Goal: Task Accomplishment & Management: Complete application form

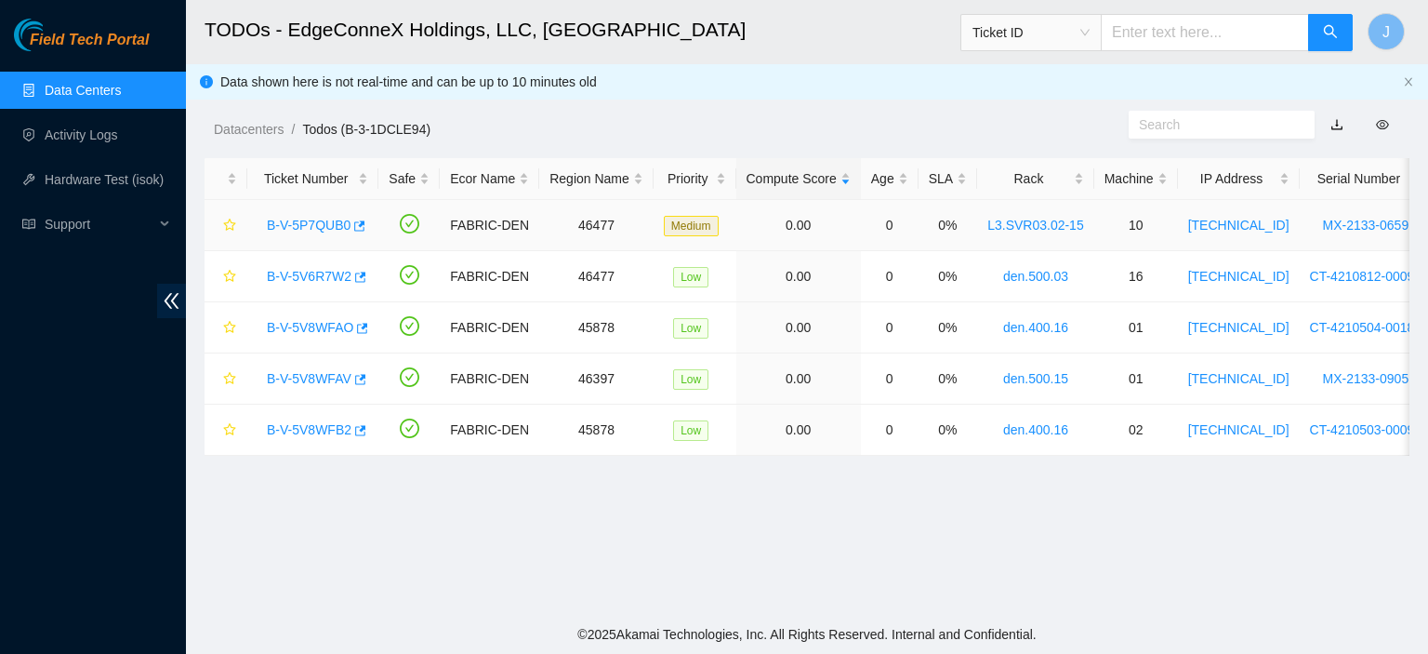
click at [320, 223] on link "B-V-5P7QUB0" at bounding box center [309, 225] width 84 height 15
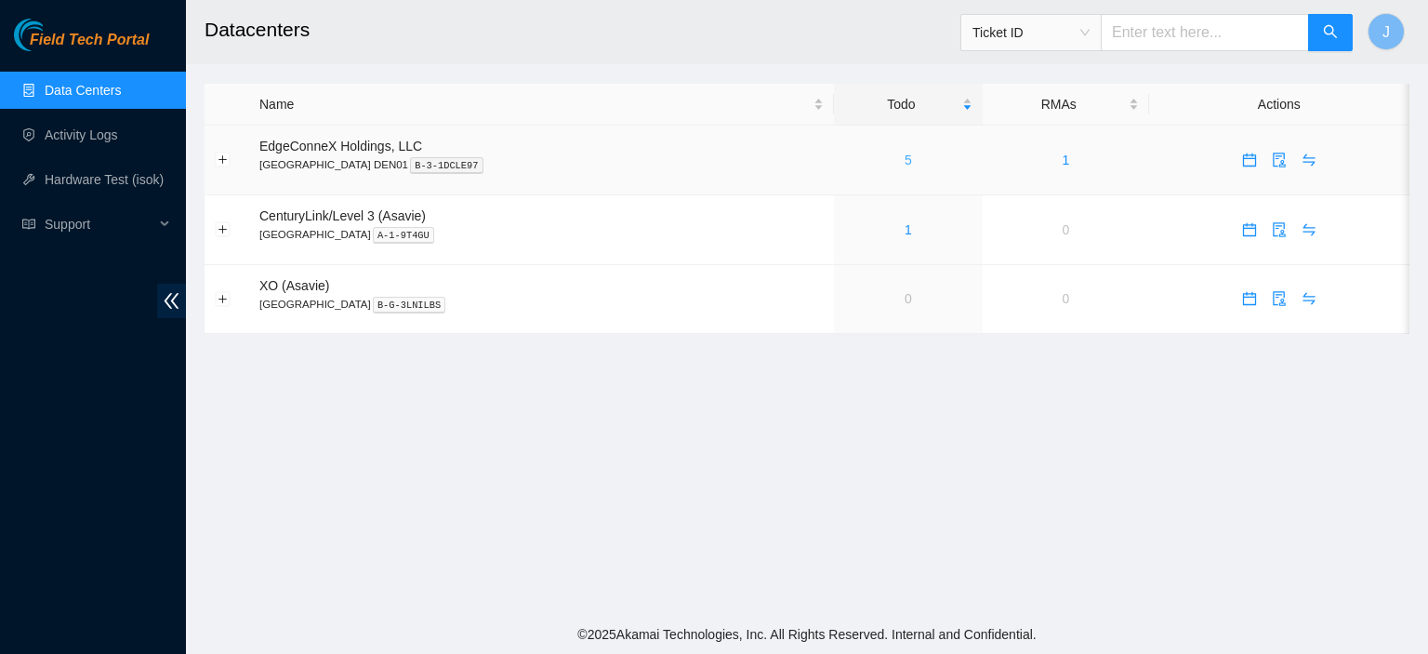
click at [905, 155] on link "5" at bounding box center [908, 160] width 7 height 15
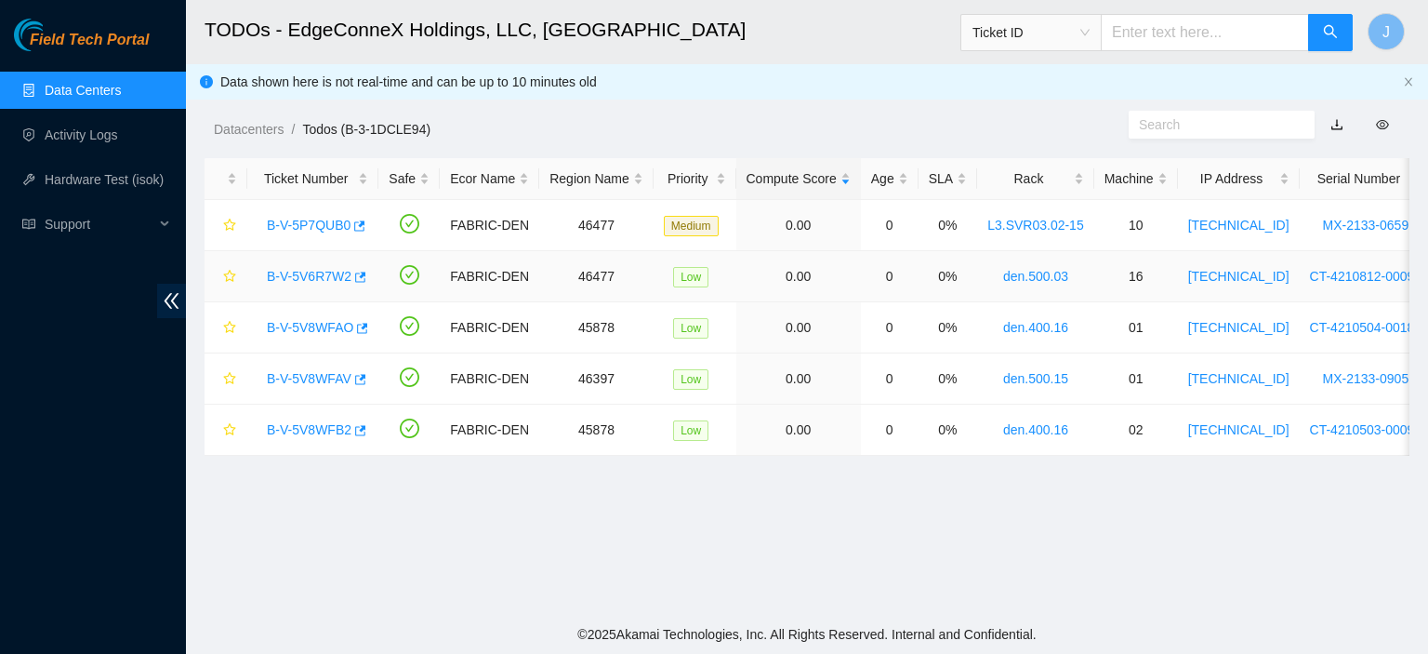
click at [323, 272] on link "B-V-5V6R7W2" at bounding box center [309, 276] width 85 height 15
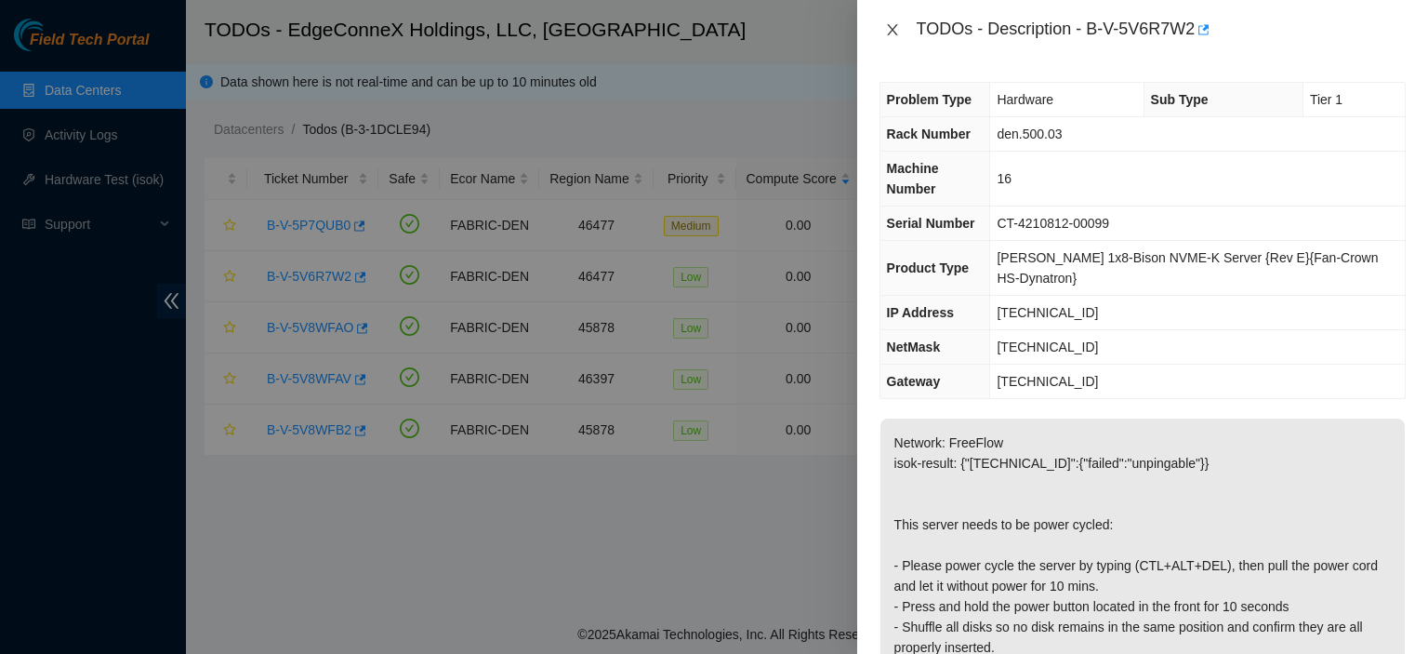
click at [886, 25] on icon "close" at bounding box center [892, 29] width 15 height 15
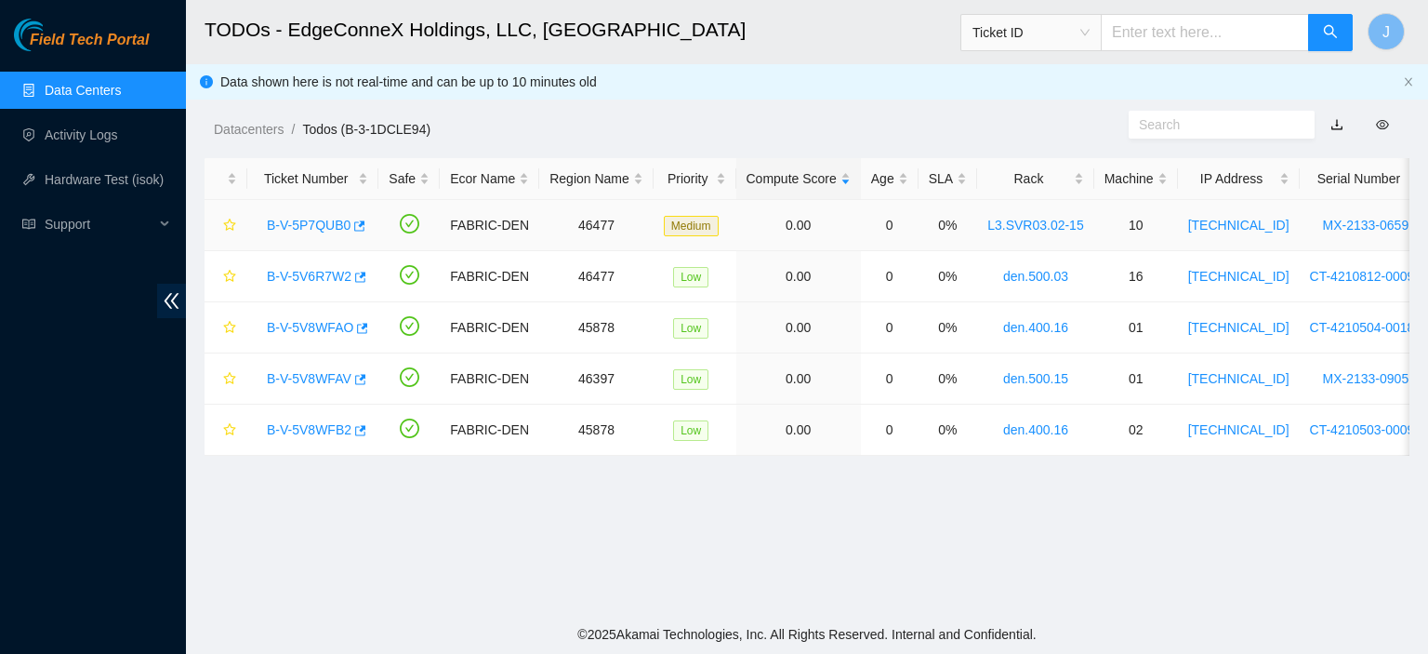
click at [316, 222] on link "B-V-5P7QUB0" at bounding box center [309, 225] width 84 height 15
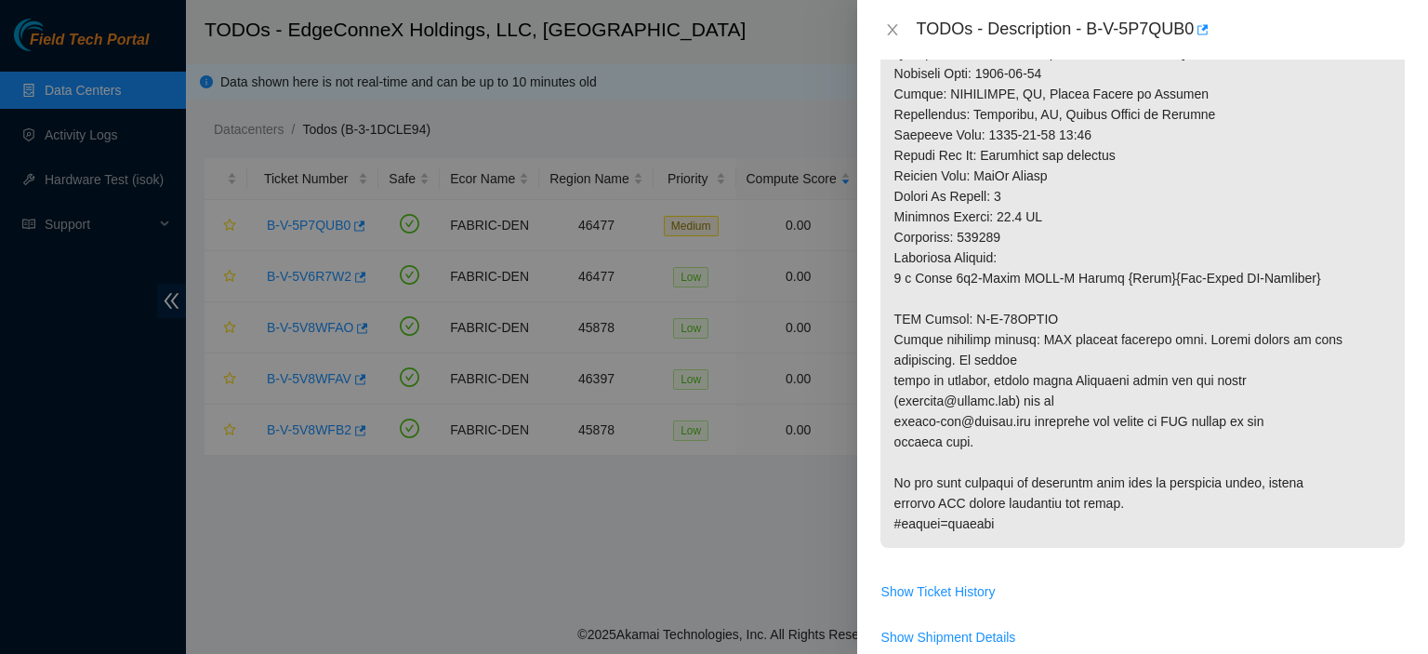
scroll to position [1154, 0]
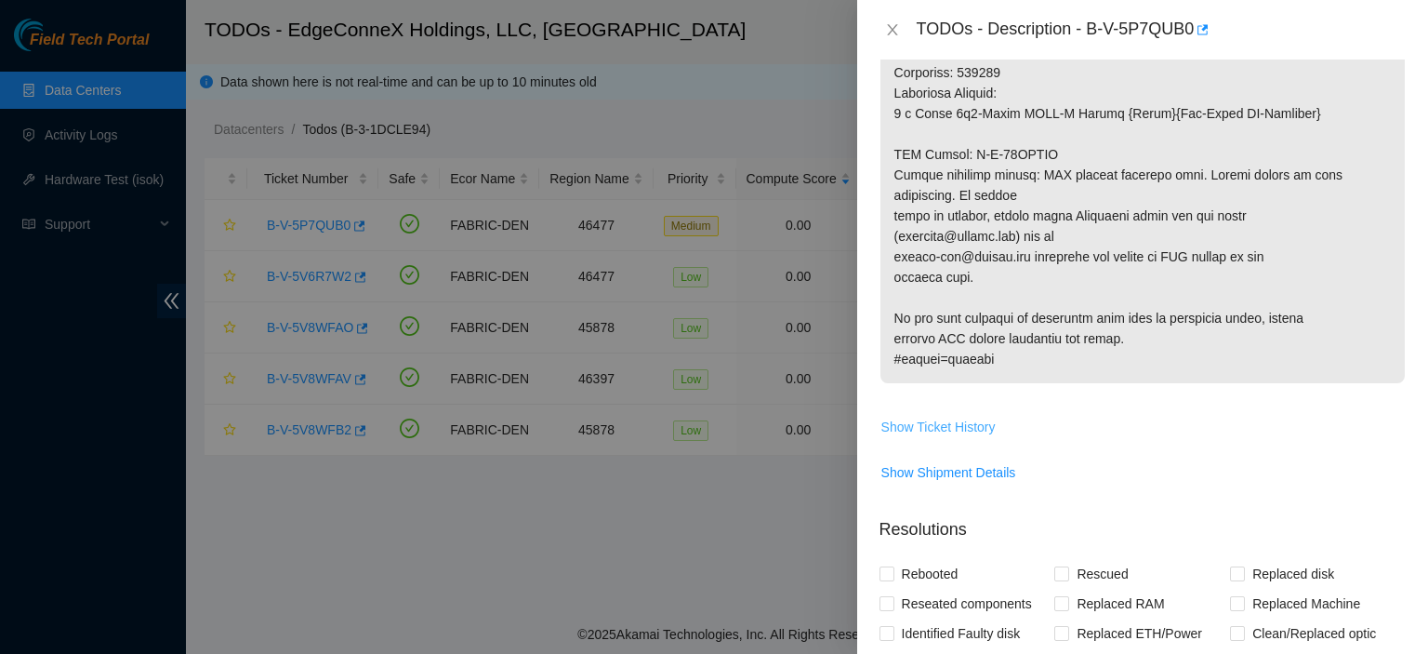
click at [973, 437] on span "Show Ticket History" at bounding box center [939, 427] width 114 height 20
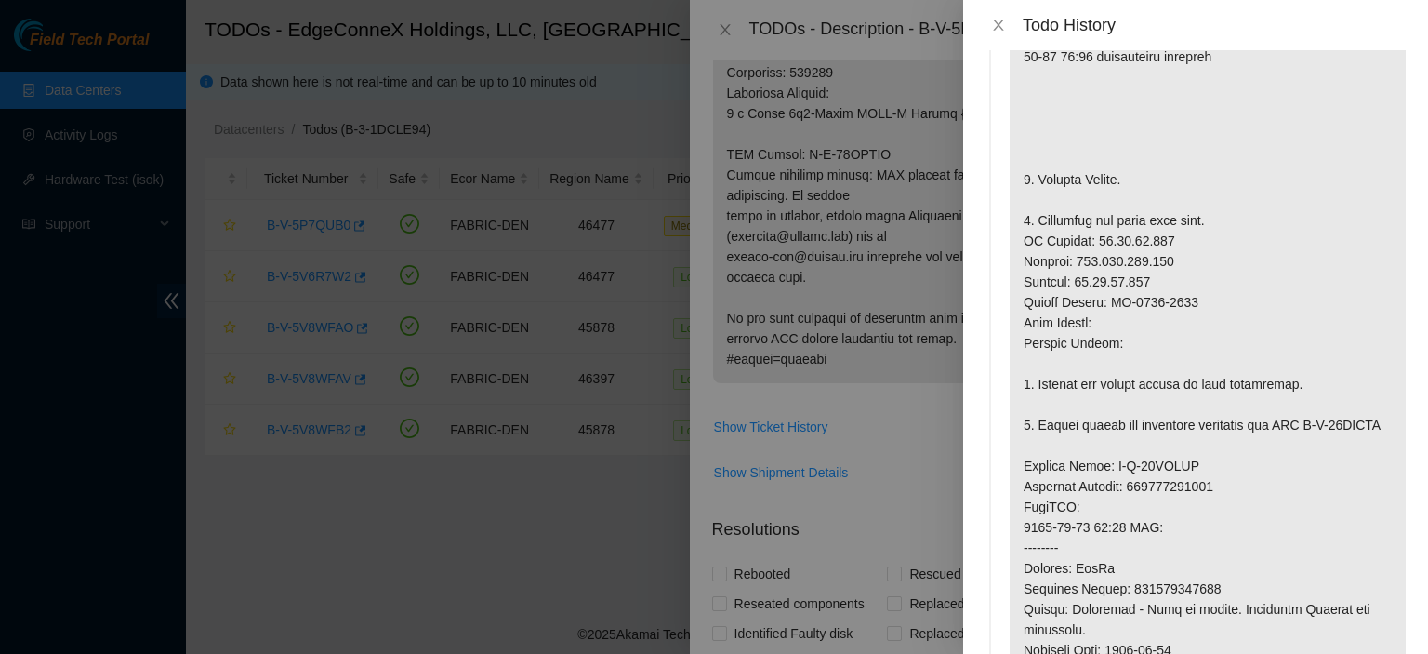
scroll to position [0, 0]
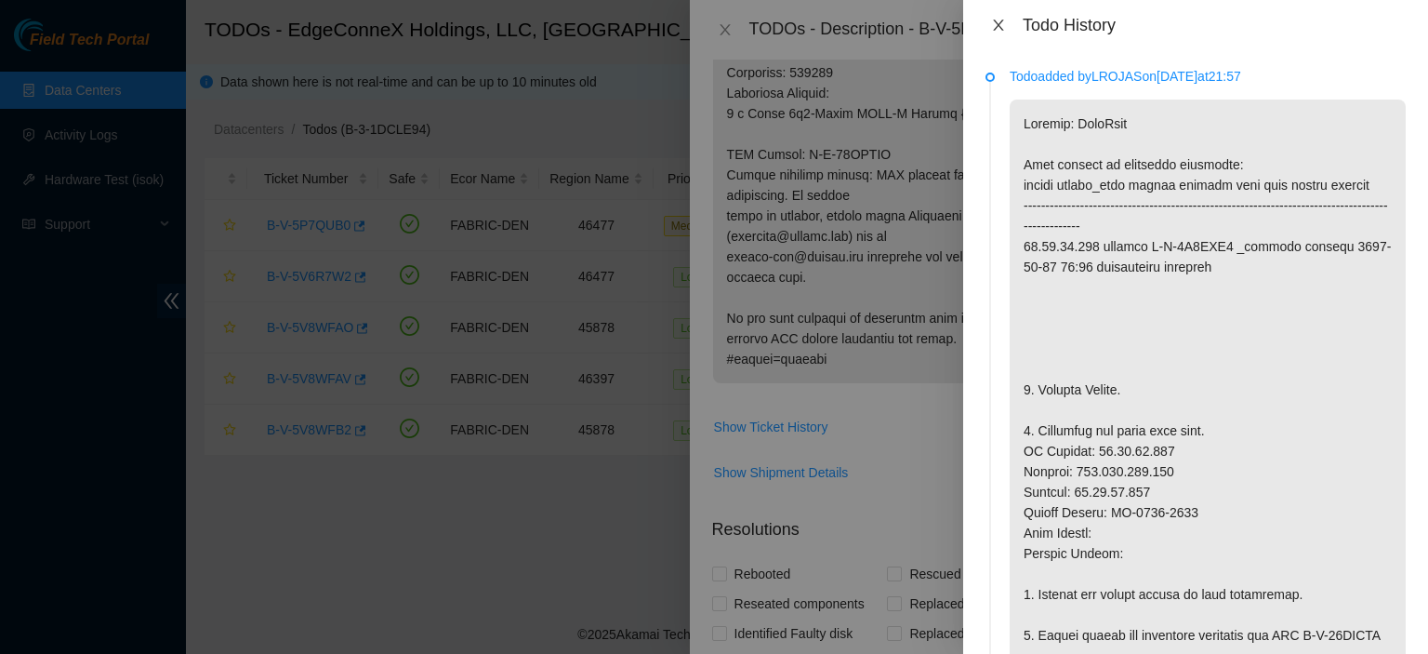
click at [1001, 27] on icon "close" at bounding box center [998, 25] width 10 height 11
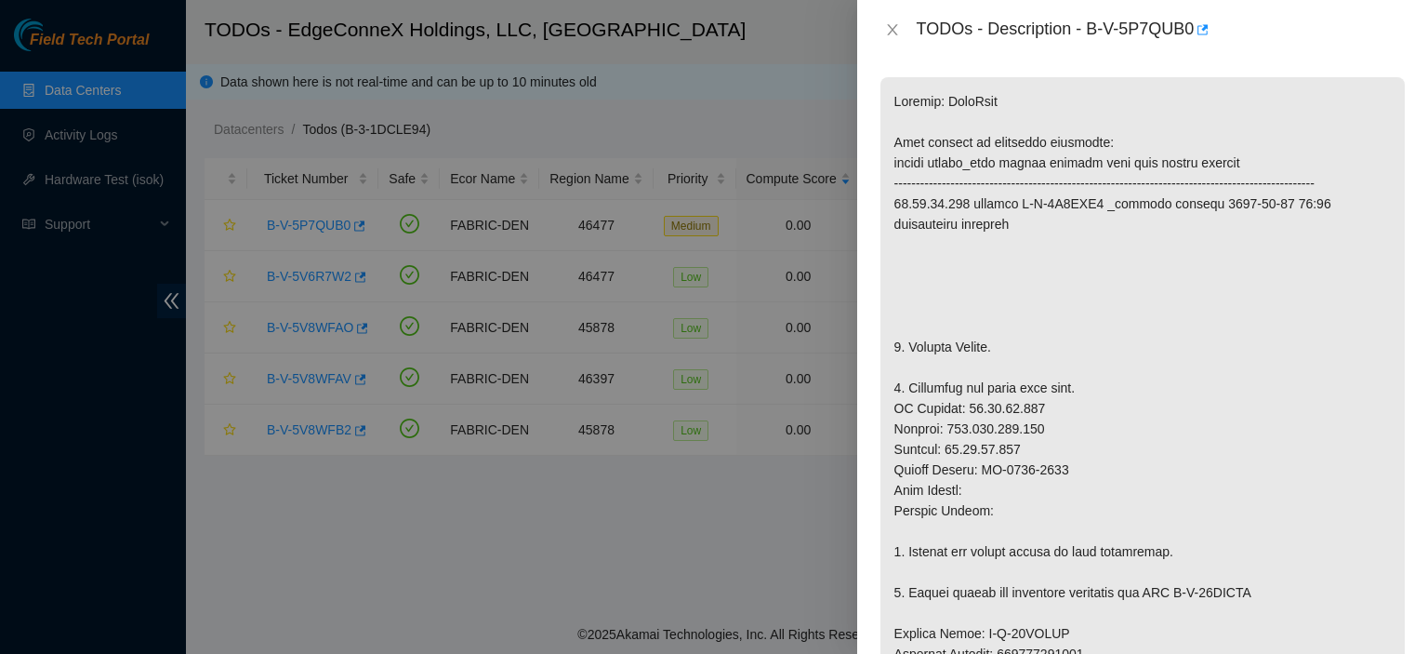
scroll to position [273, 0]
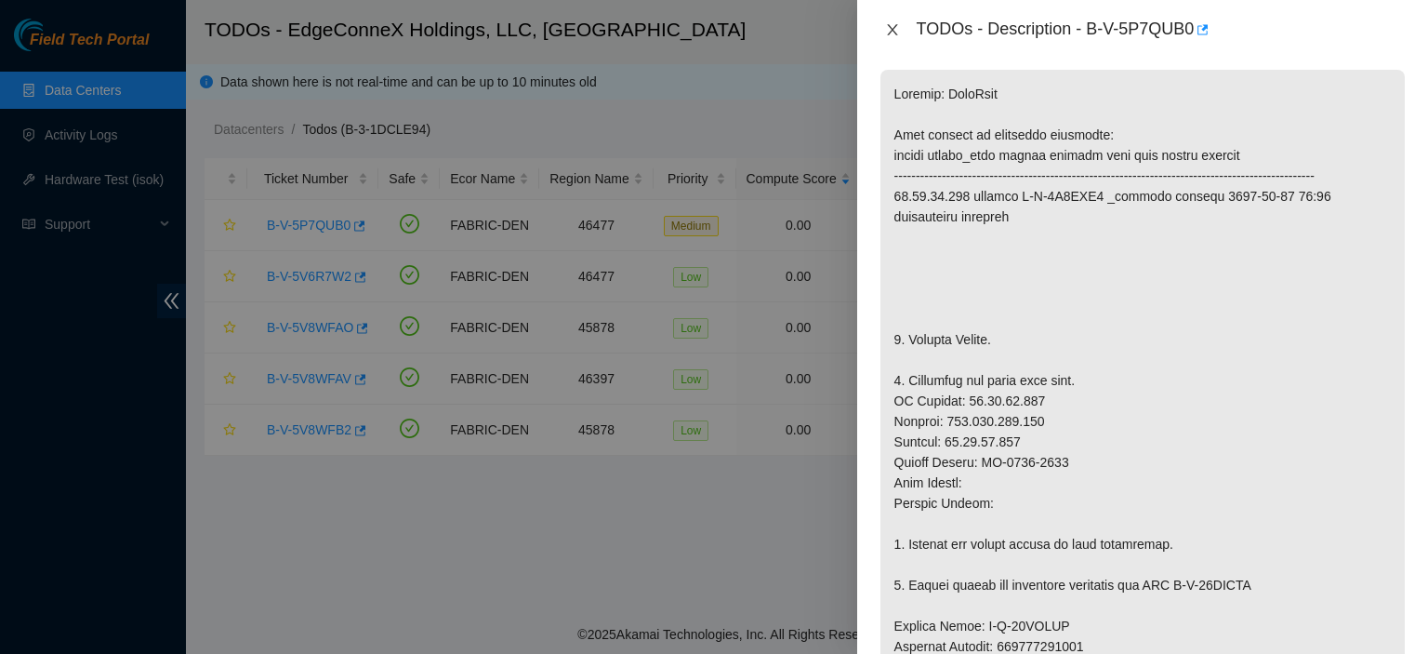
click at [891, 29] on icon "close" at bounding box center [892, 29] width 10 height 11
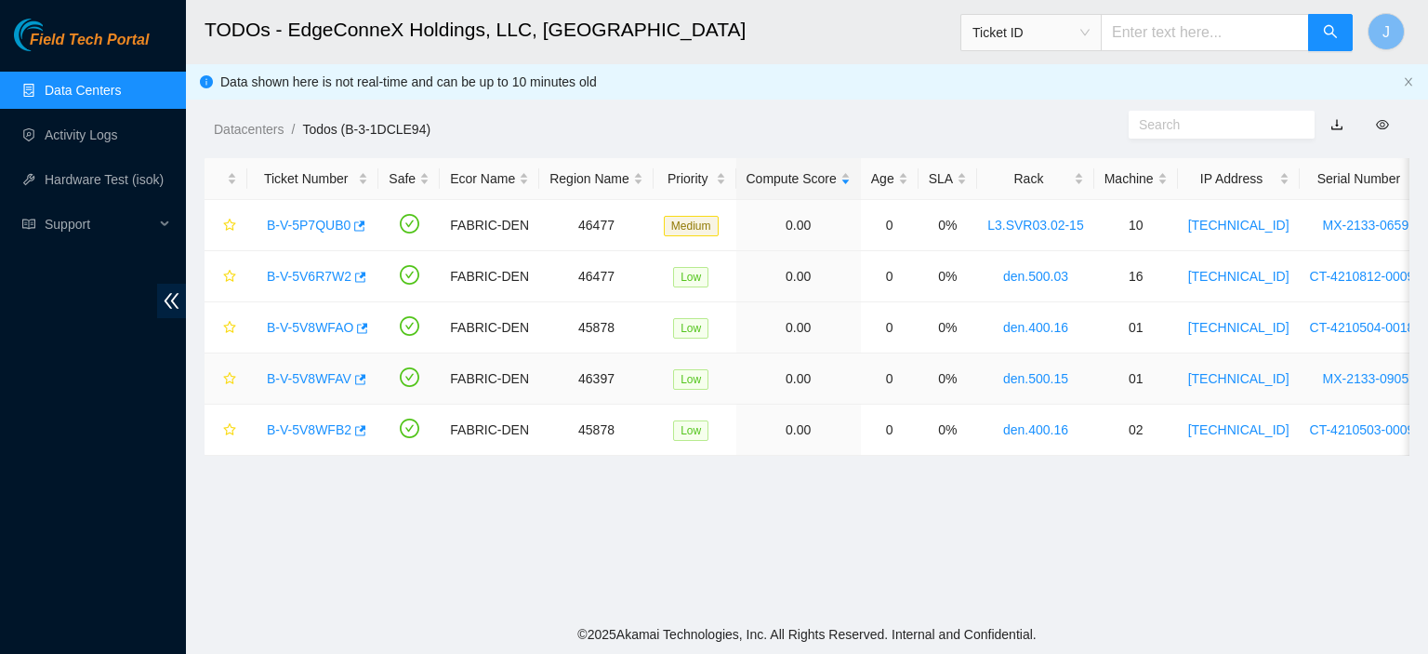
scroll to position [335, 0]
click at [311, 226] on link "B-V-5P7QUB0" at bounding box center [309, 225] width 84 height 15
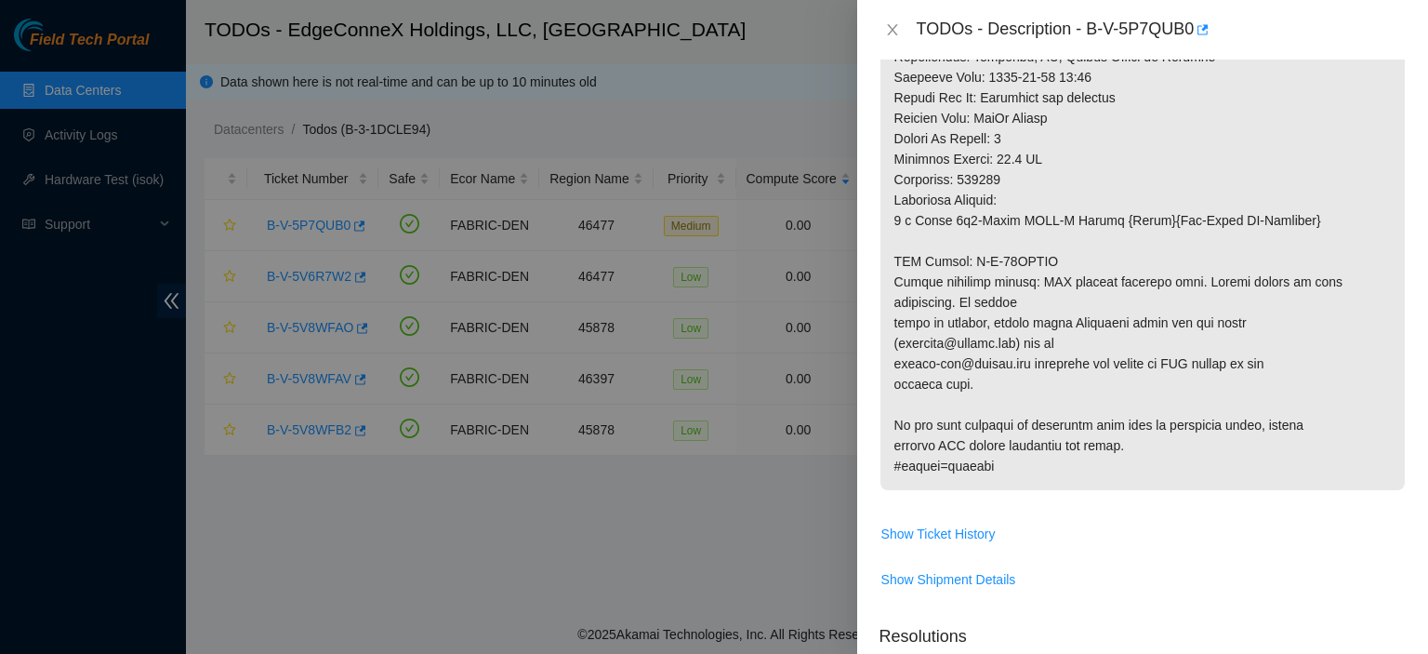
scroll to position [1062, 0]
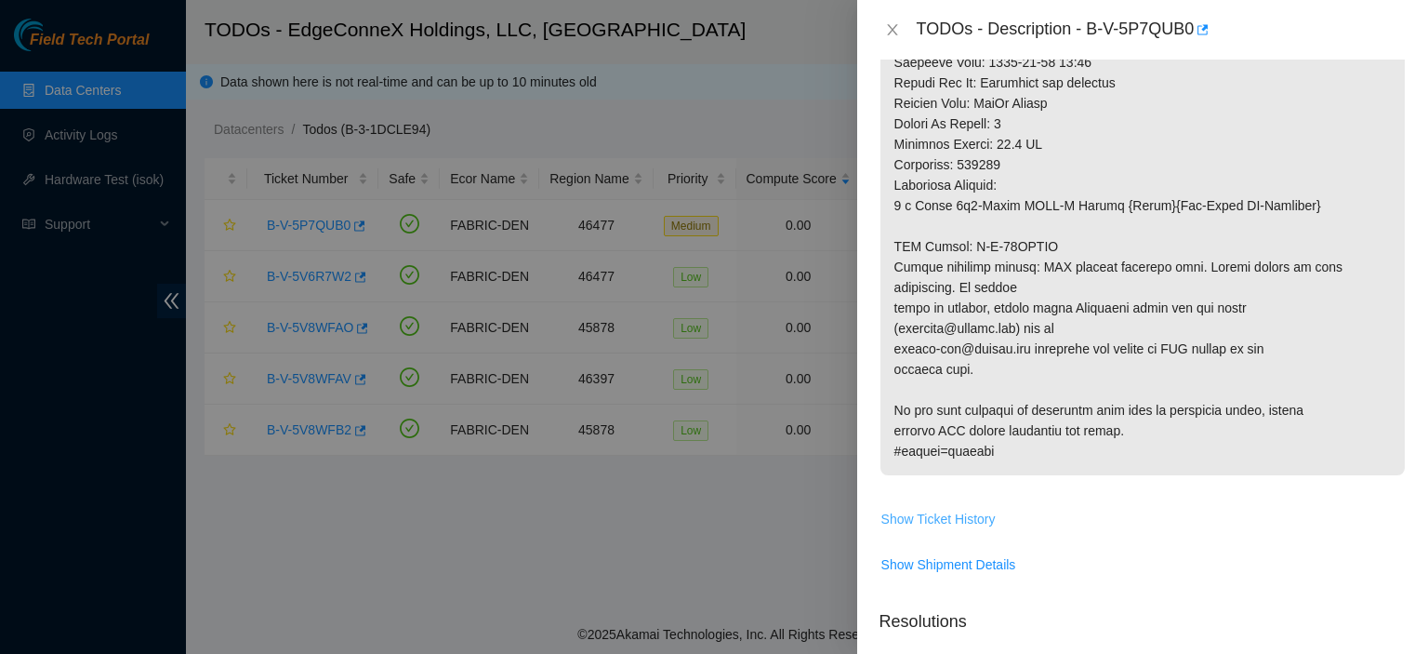
click at [948, 529] on span "Show Ticket History" at bounding box center [939, 519] width 114 height 20
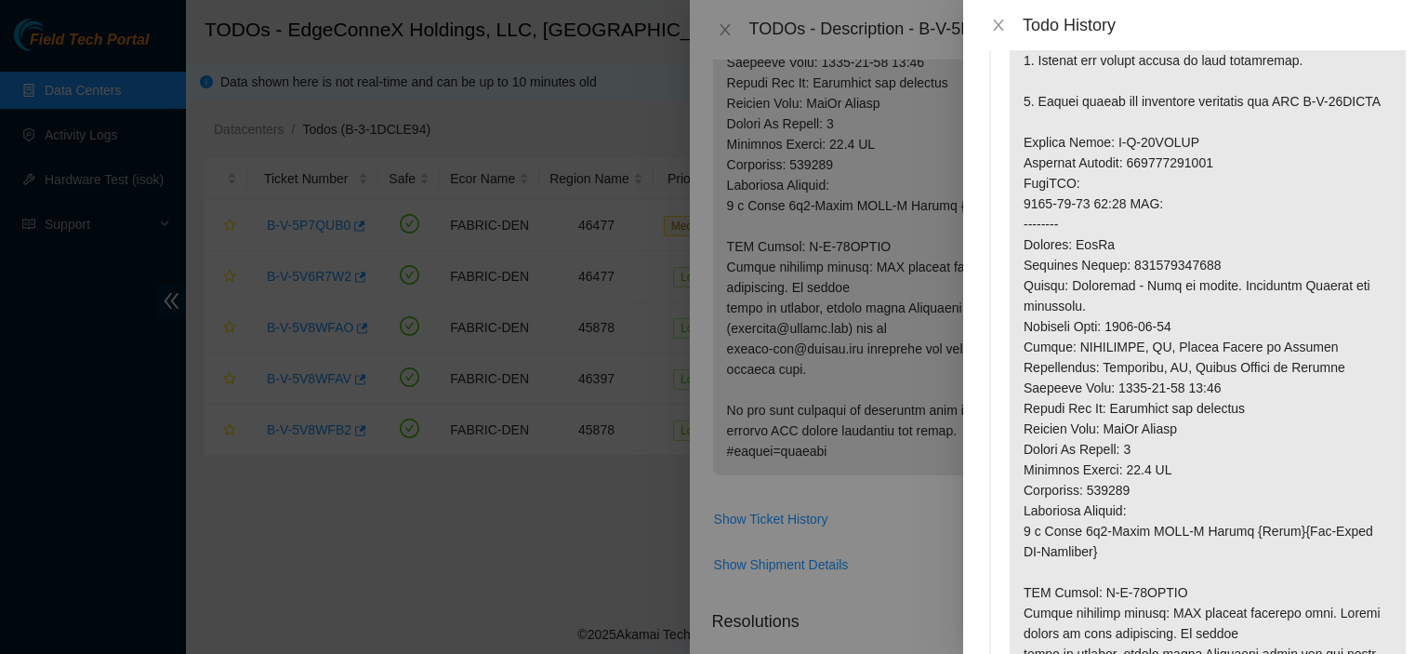
scroll to position [538, 0]
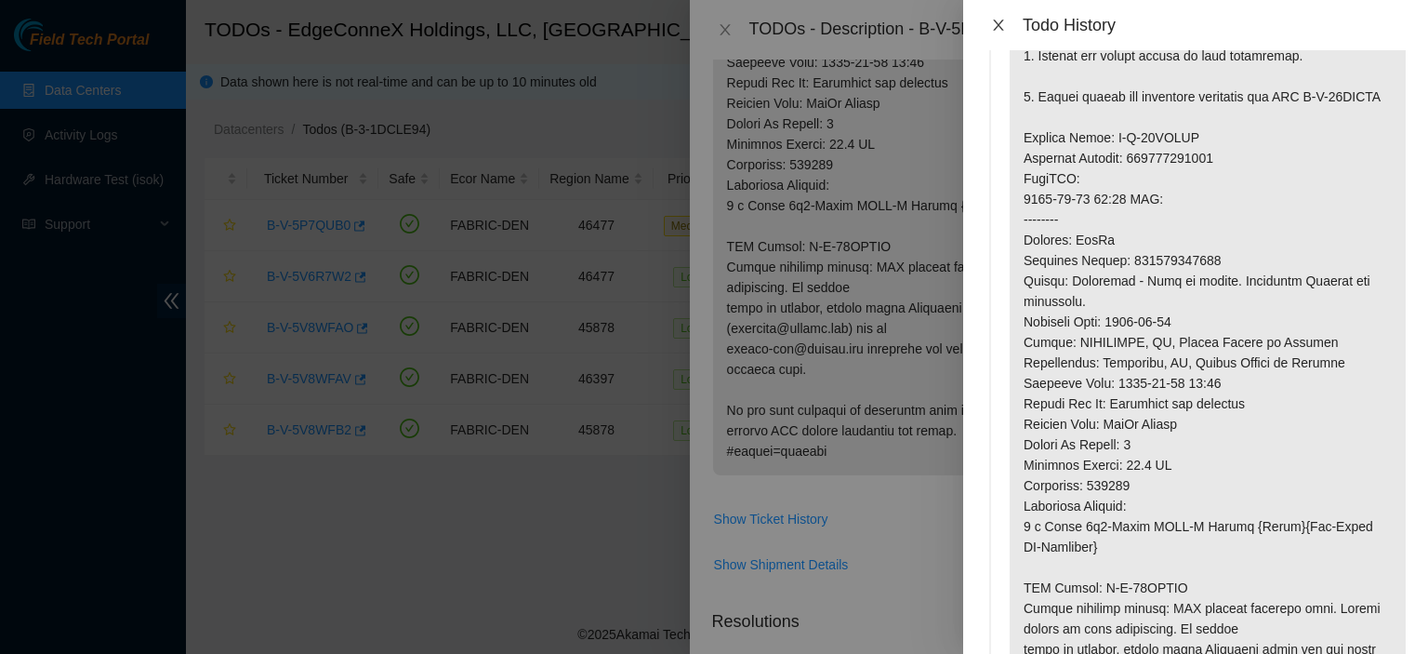
click at [996, 23] on icon "close" at bounding box center [998, 25] width 15 height 15
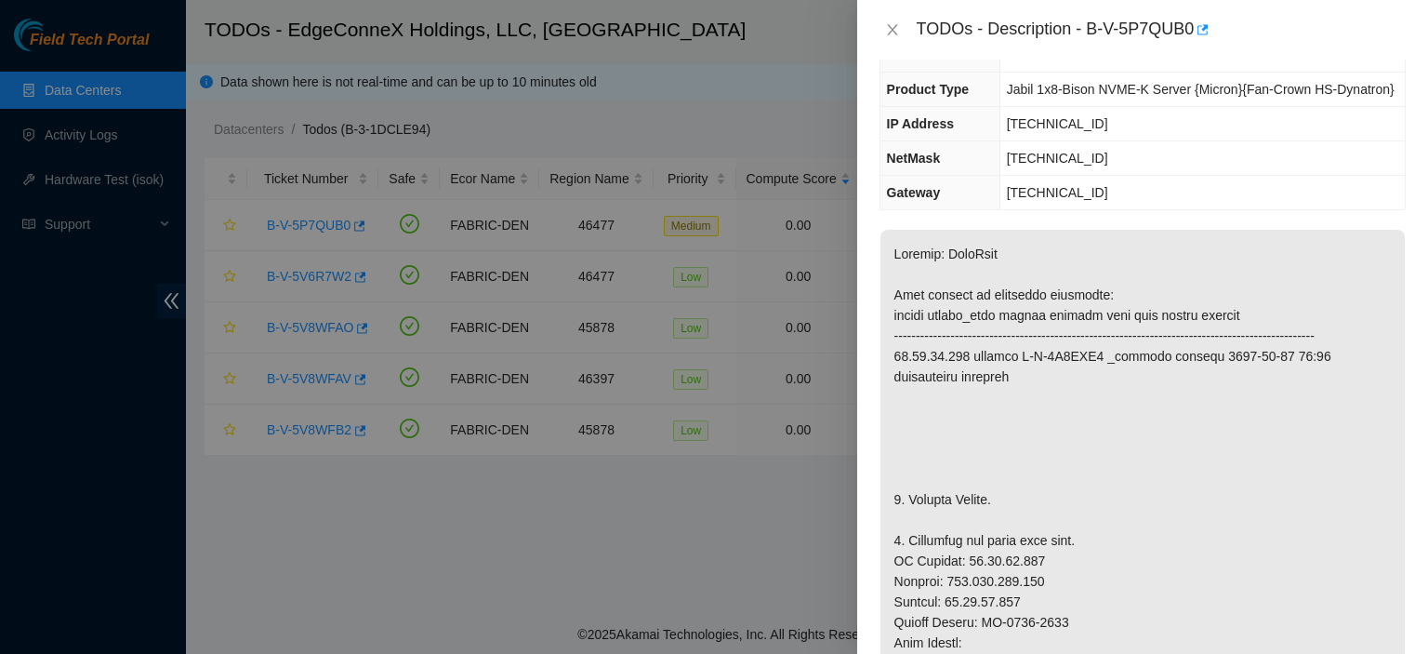
scroll to position [0, 0]
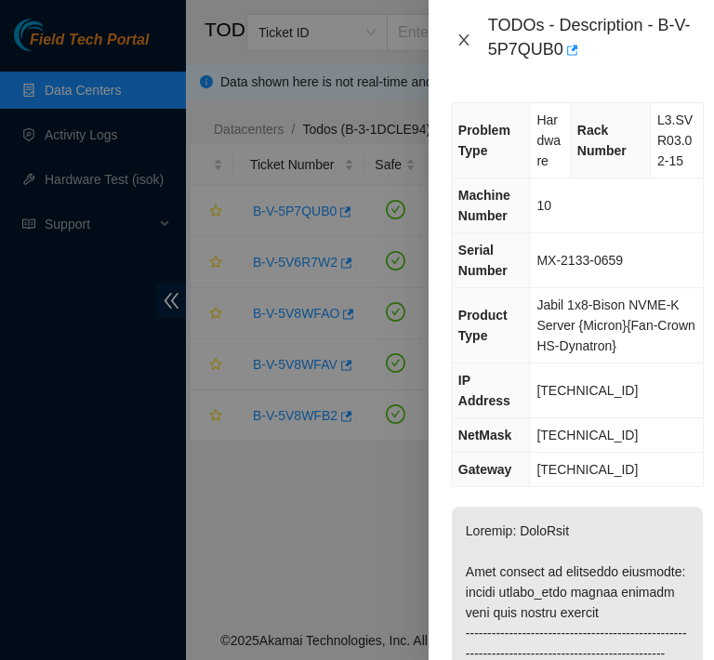
click at [462, 34] on icon "close" at bounding box center [464, 40] width 15 height 15
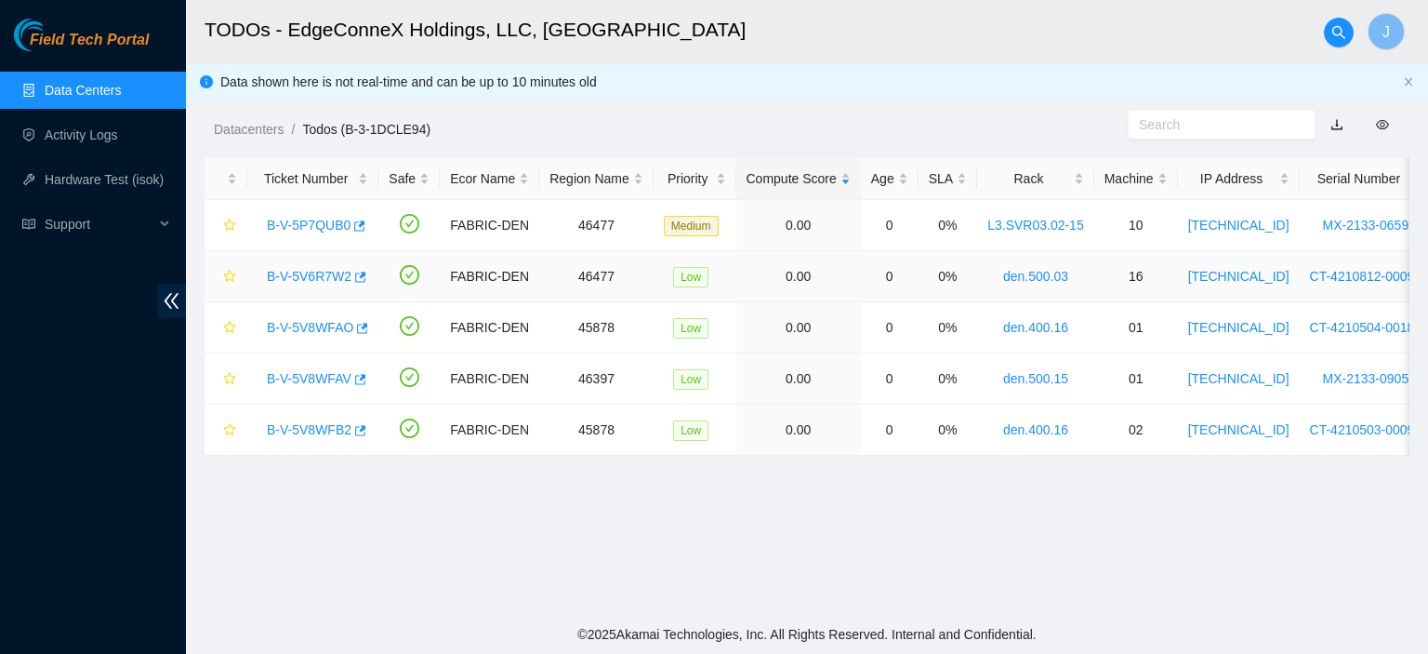
click at [319, 273] on link "B-V-5V6R7W2" at bounding box center [309, 276] width 85 height 15
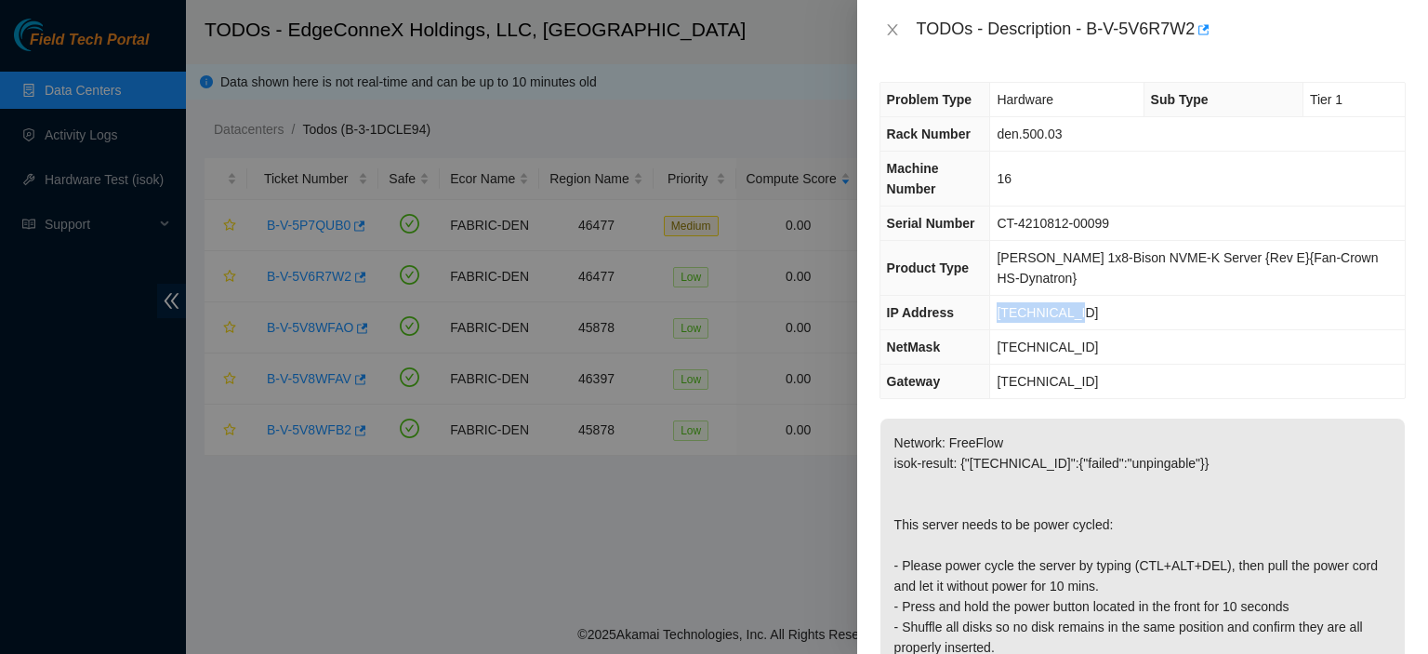
drag, startPoint x: 1049, startPoint y: 270, endPoint x: 1006, endPoint y: 272, distance: 42.8
click at [1006, 296] on td "[TECHNICAL_ID]" at bounding box center [1197, 313] width 415 height 34
copy span "[TECHNICAL_ID]"
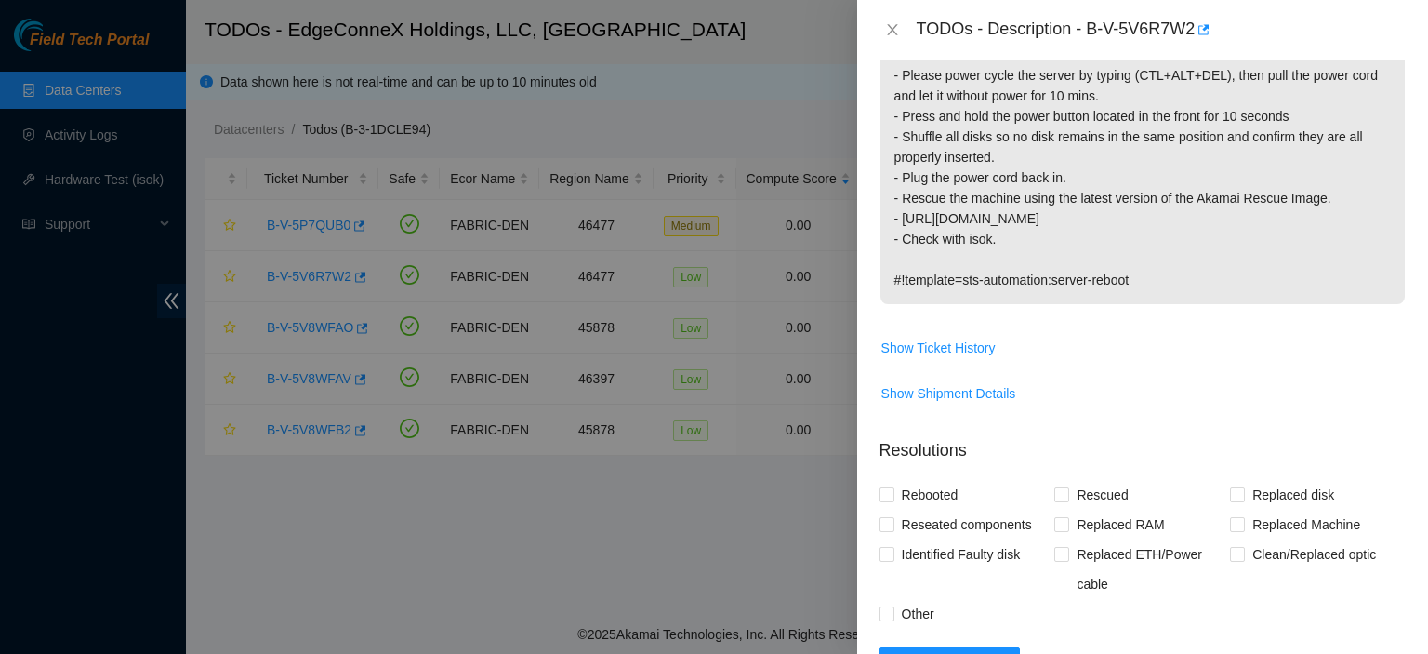
scroll to position [550, 0]
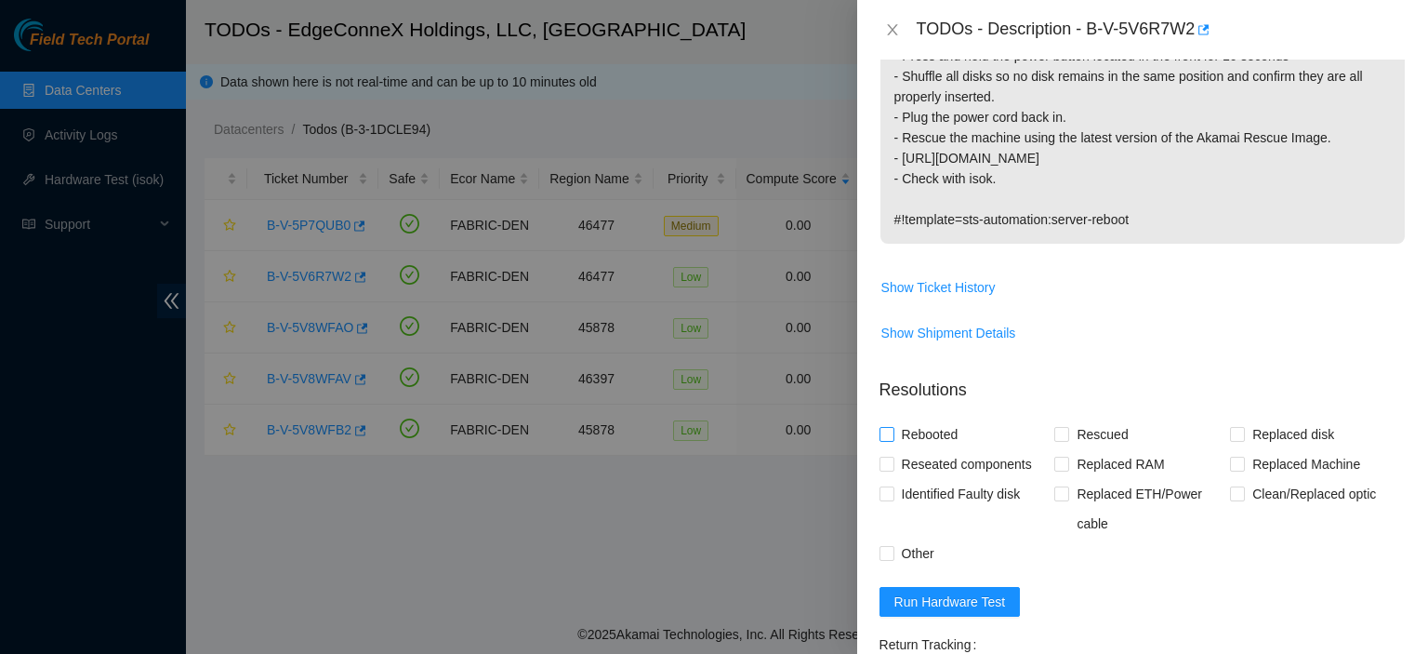
click at [885, 427] on input "Rebooted" at bounding box center [886, 433] width 13 height 13
checkbox input "true"
click at [1069, 419] on span "Rescued" at bounding box center [1102, 434] width 66 height 30
click at [1068, 427] on input "Rescued" at bounding box center [1060, 433] width 13 height 13
checkbox input "true"
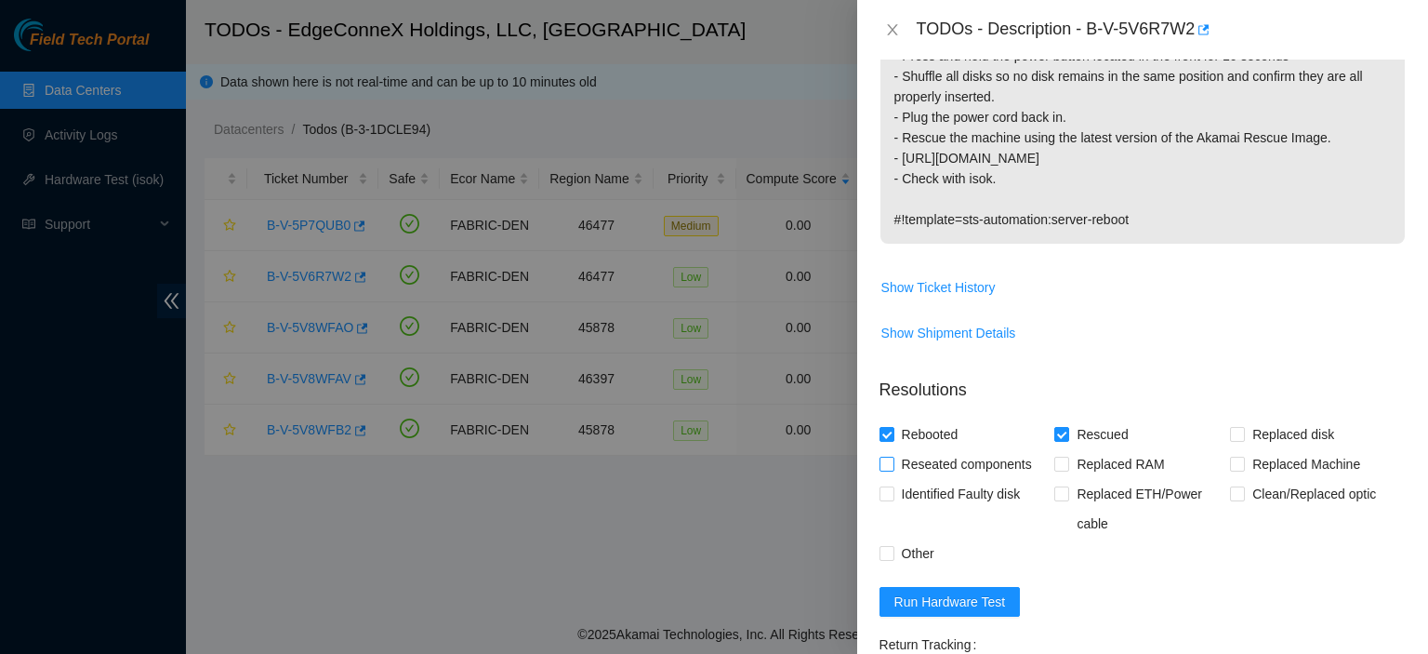
click at [886, 457] on input "Reseated components" at bounding box center [886, 463] width 13 height 13
checkbox input "true"
click at [885, 546] on input "Other" at bounding box center [886, 552] width 13 height 13
checkbox input "true"
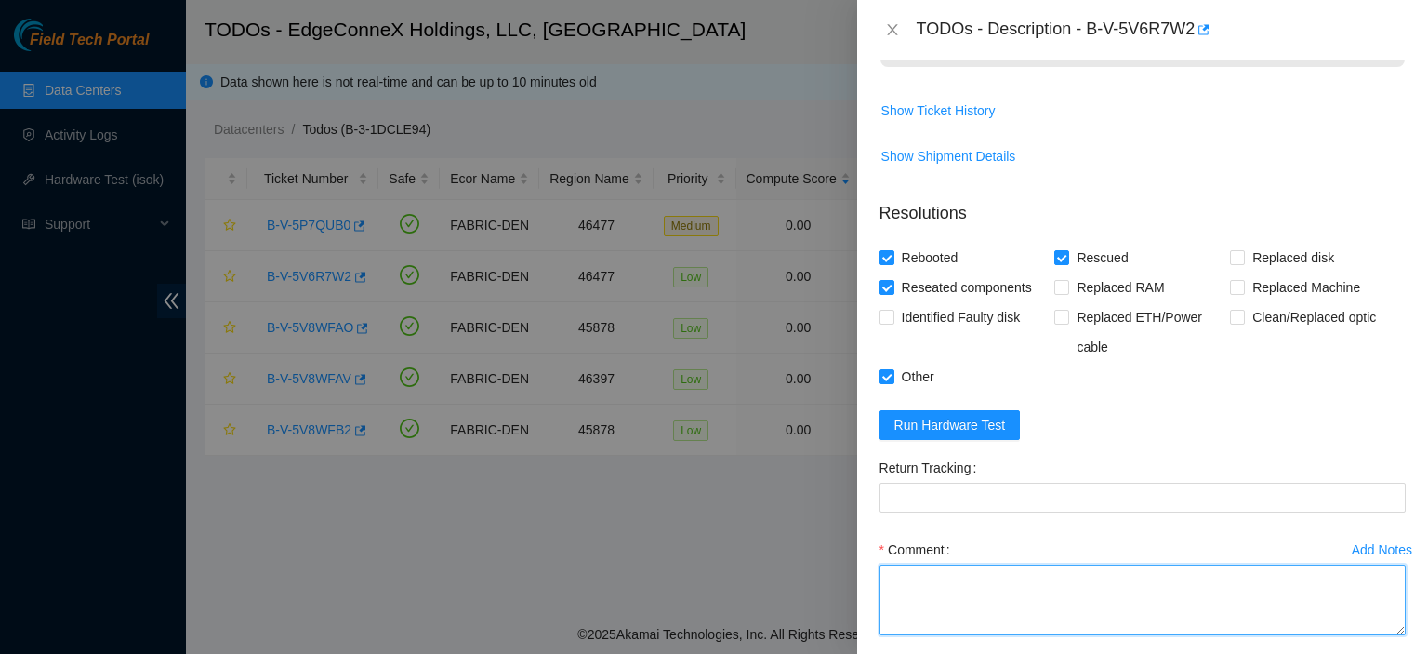
click at [1040, 564] on textarea "Comment" at bounding box center [1143, 599] width 526 height 71
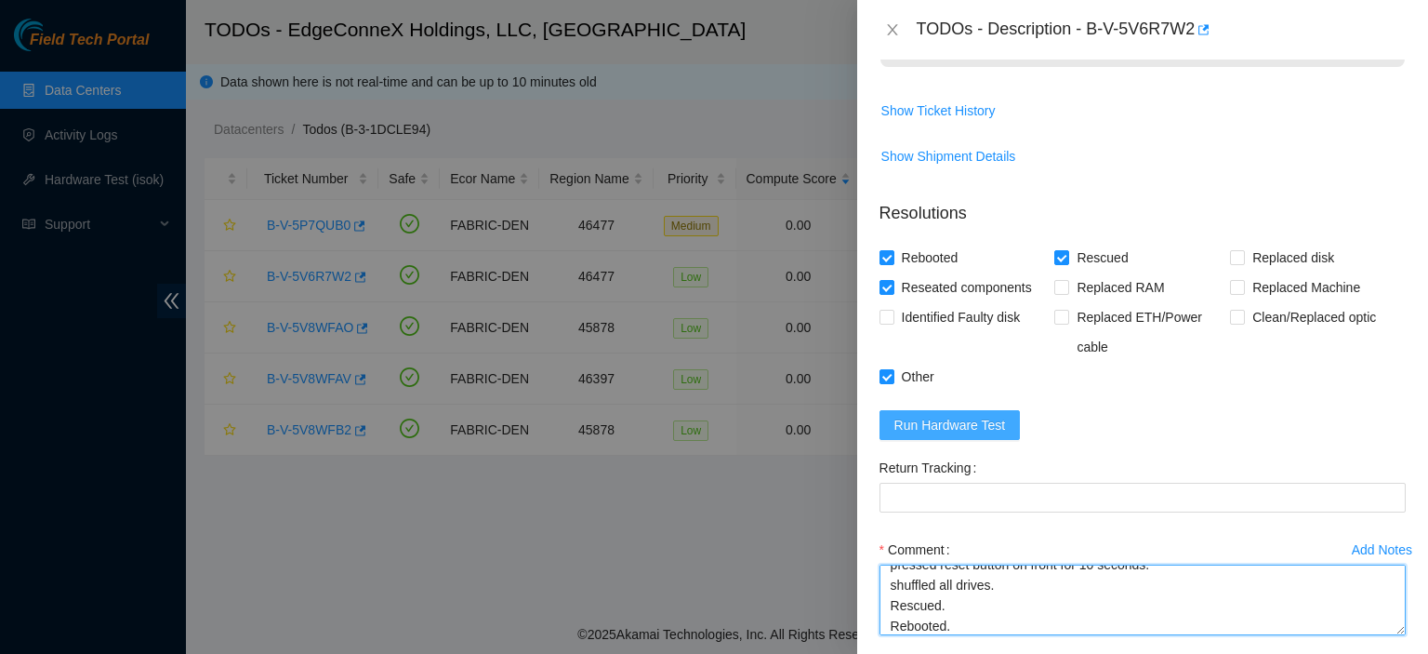
type textarea "Pulled power for 10 minutes. pressed reset button on front for 10 seconds. shuf…"
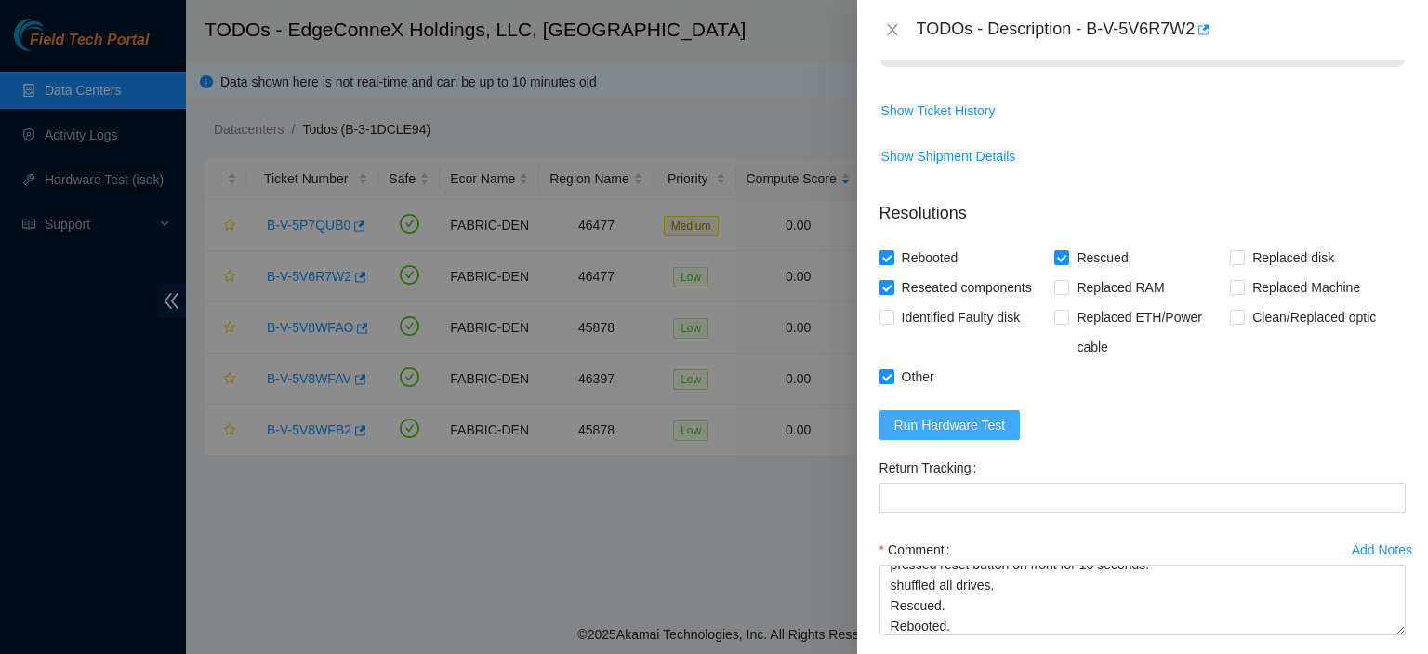
click at [982, 415] on span "Run Hardware Test" at bounding box center [951, 425] width 112 height 20
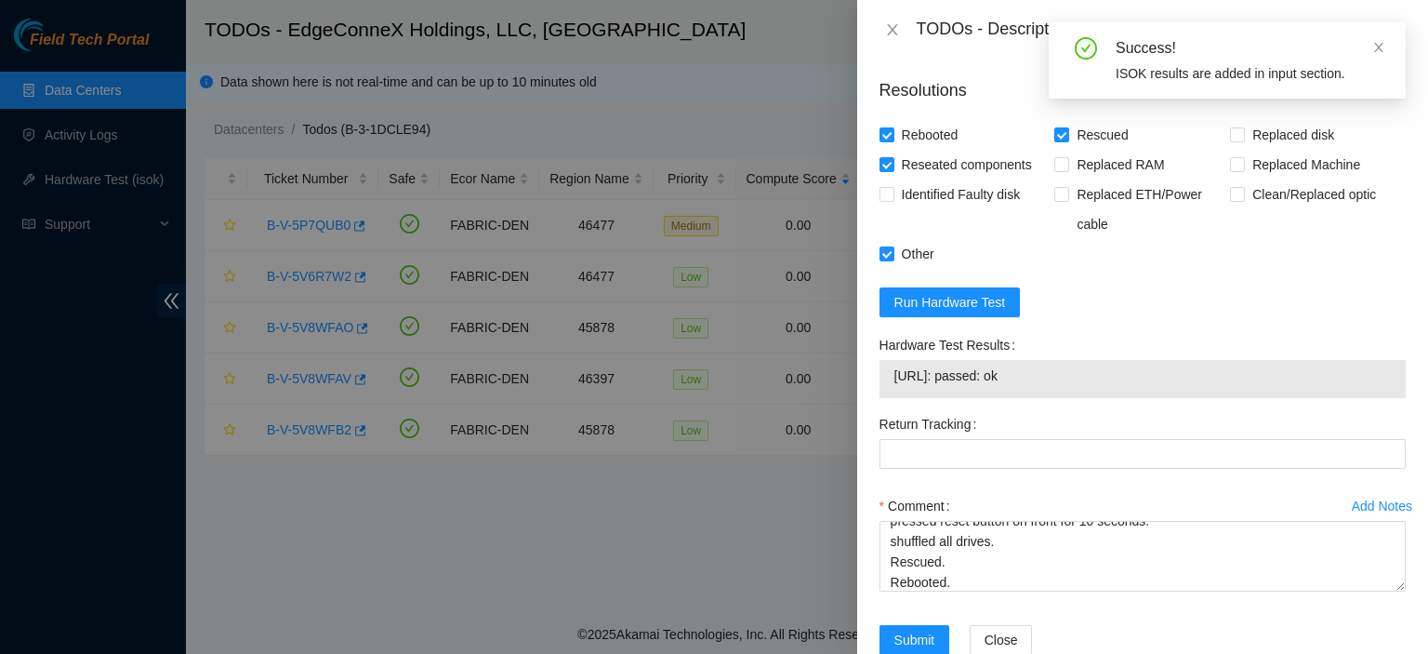
scroll to position [852, 0]
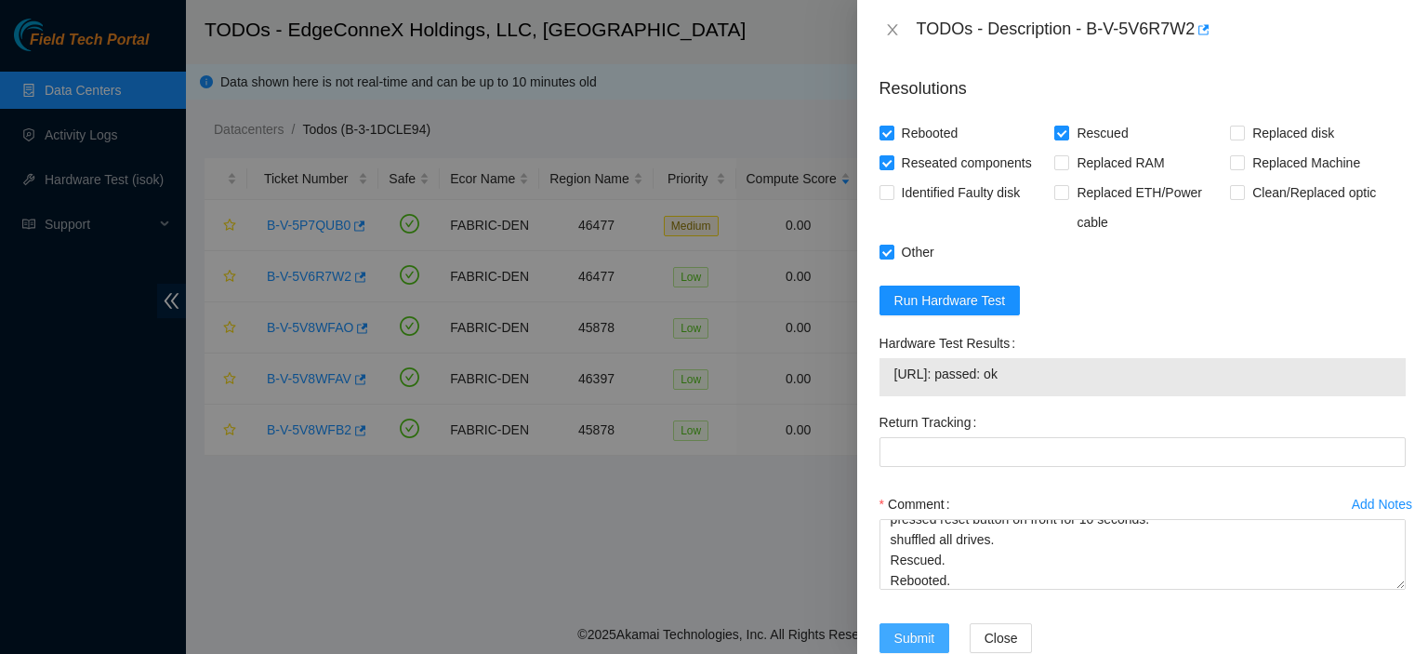
click at [909, 628] on span "Submit" at bounding box center [915, 638] width 41 height 20
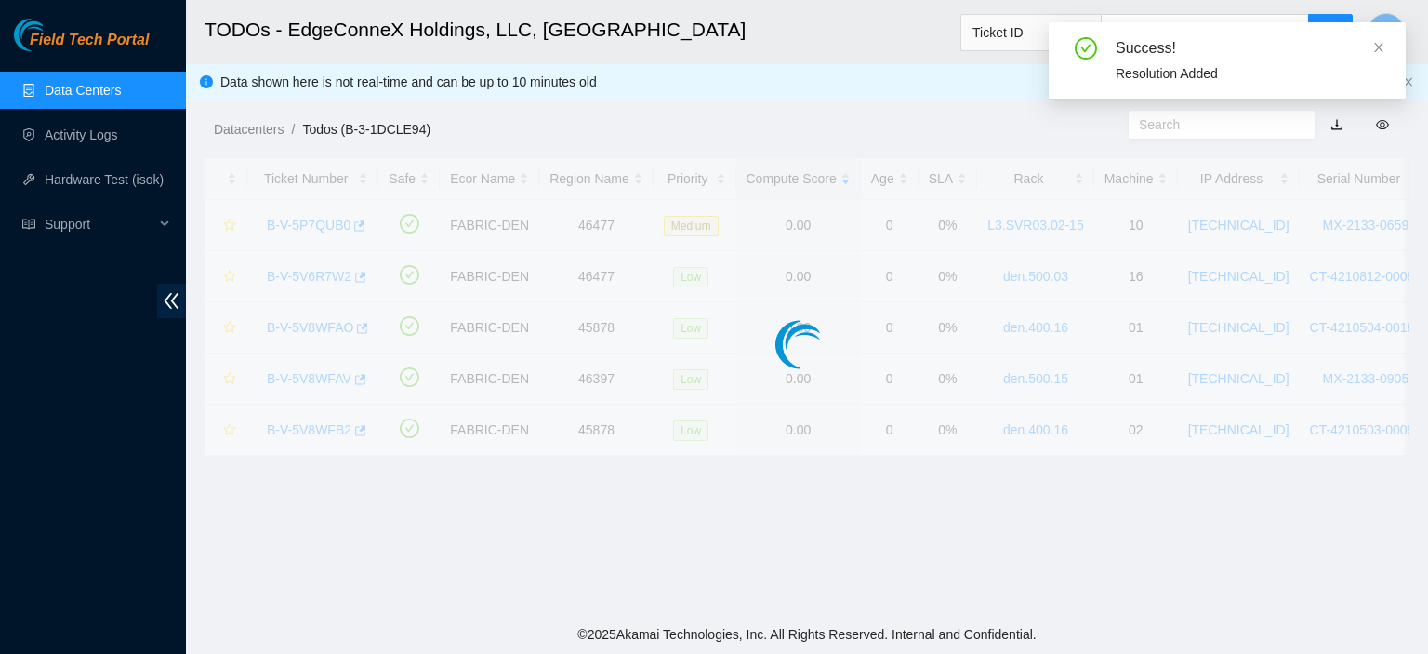
scroll to position [503, 0]
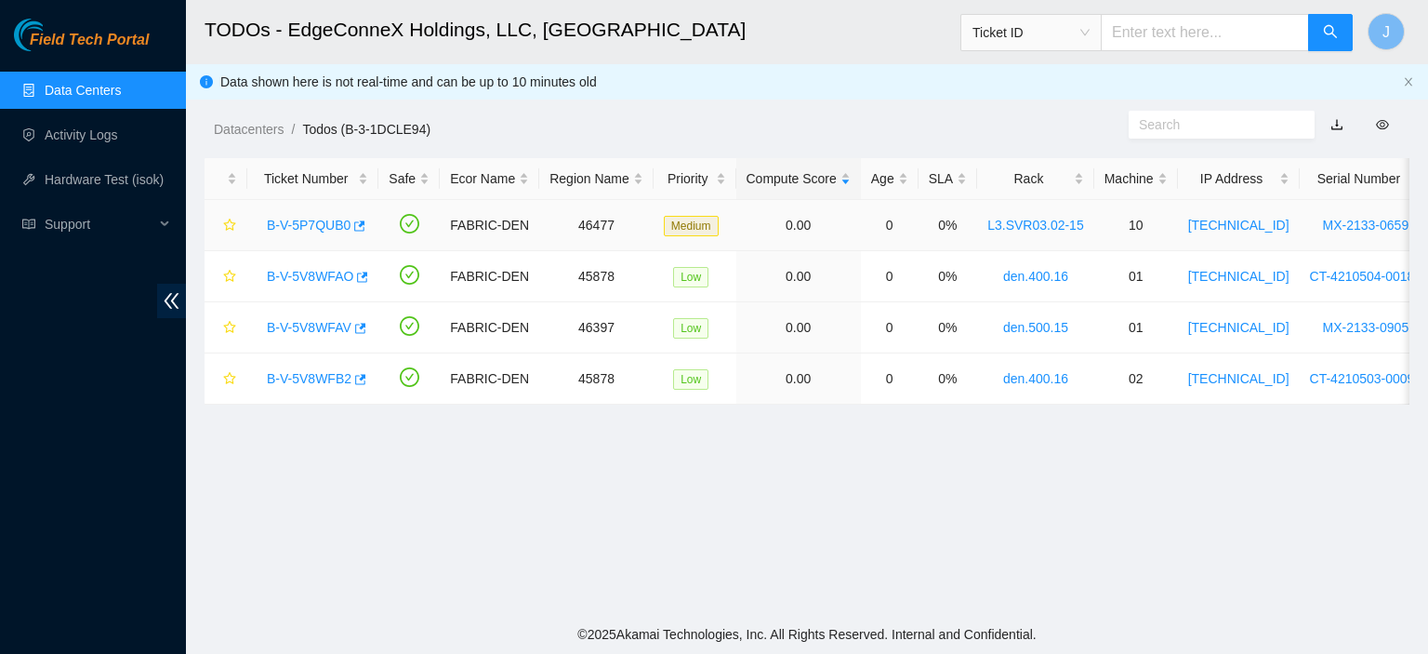
click at [284, 222] on link "B-V-5P7QUB0" at bounding box center [309, 225] width 84 height 15
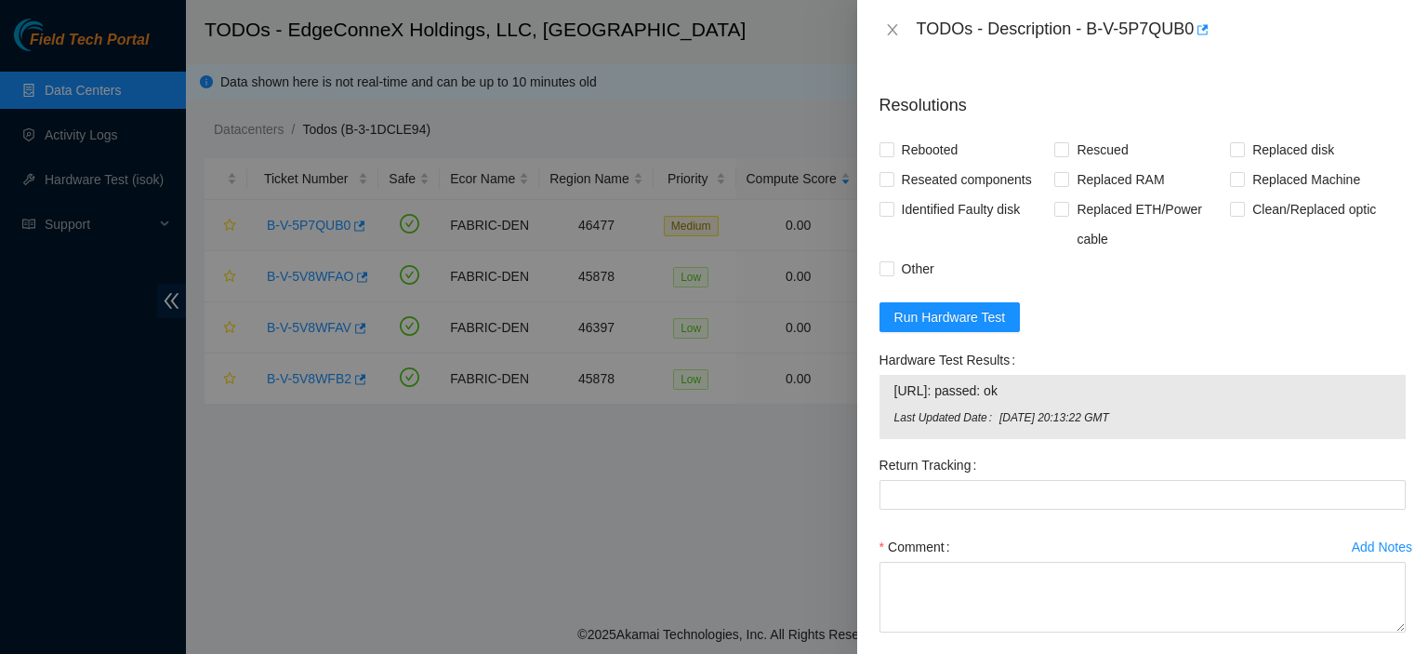
scroll to position [1683, 0]
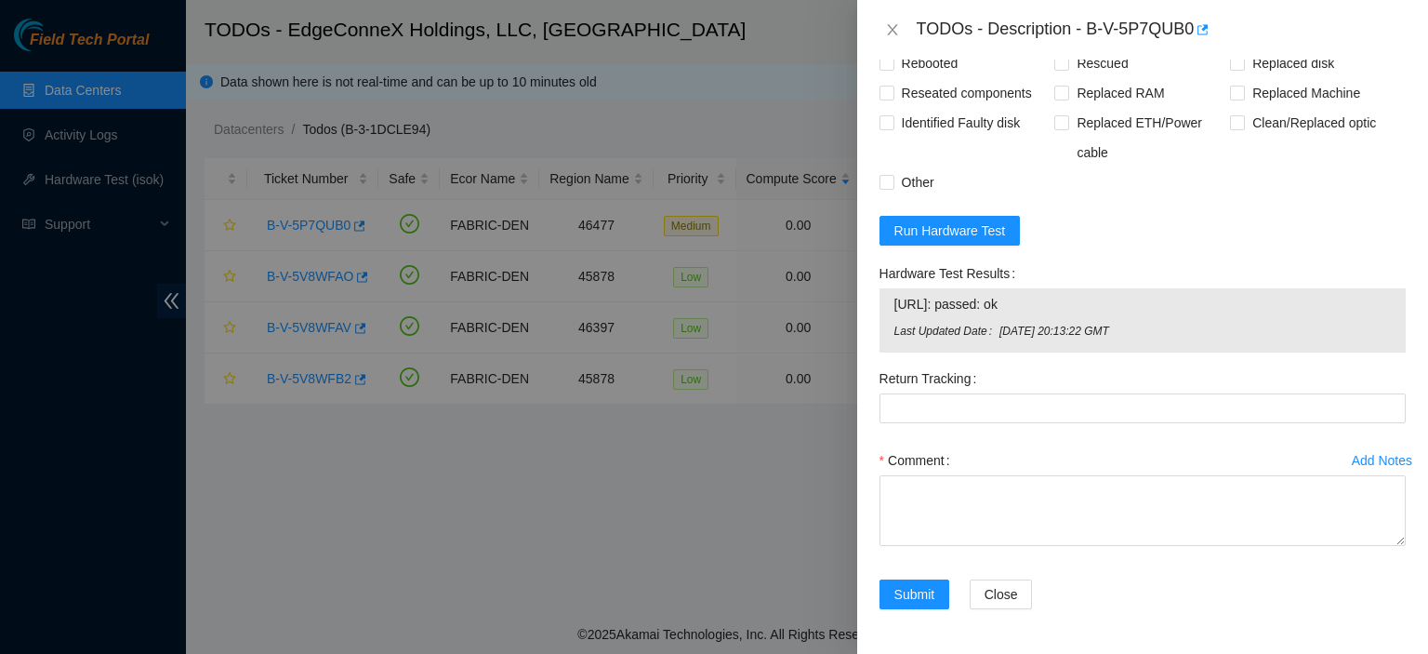
click at [1386, 579] on div "Problem Type Hardware Rack Number L3.SVR03.02-15 Machine Number 10 Serial Numbe…" at bounding box center [1142, 357] width 571 height 594
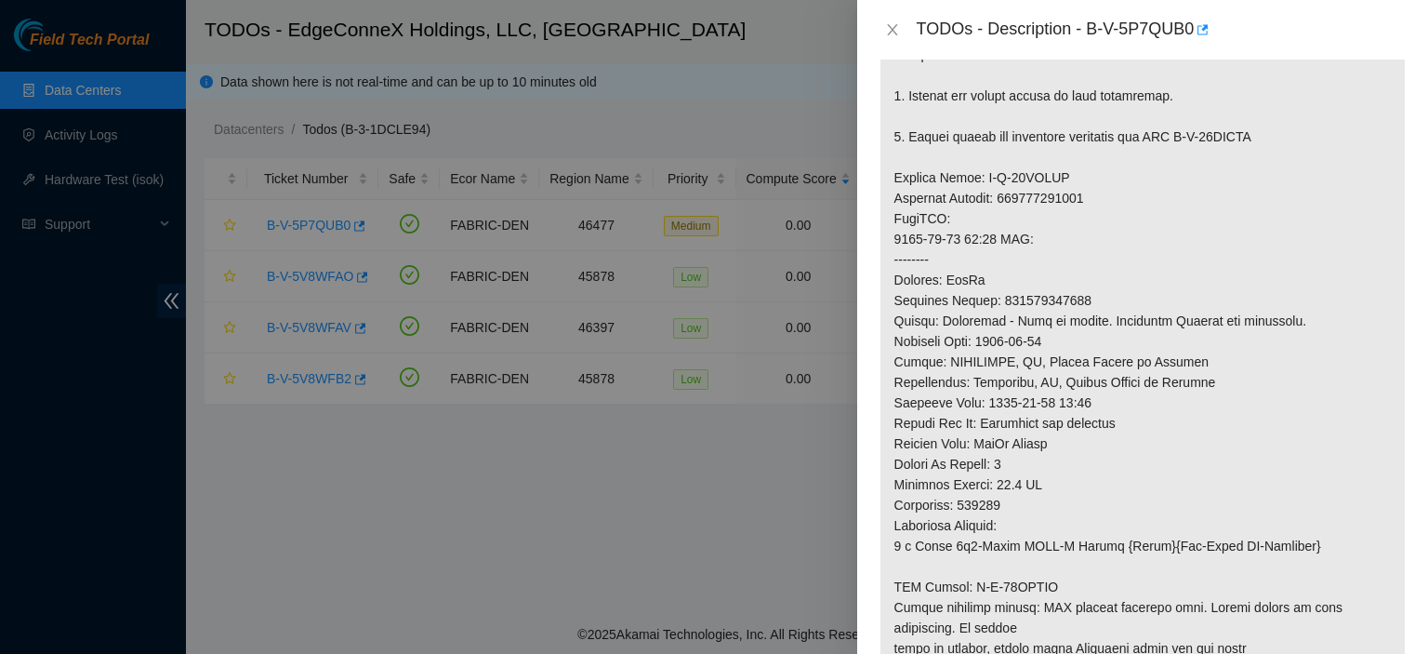
scroll to position [17, 0]
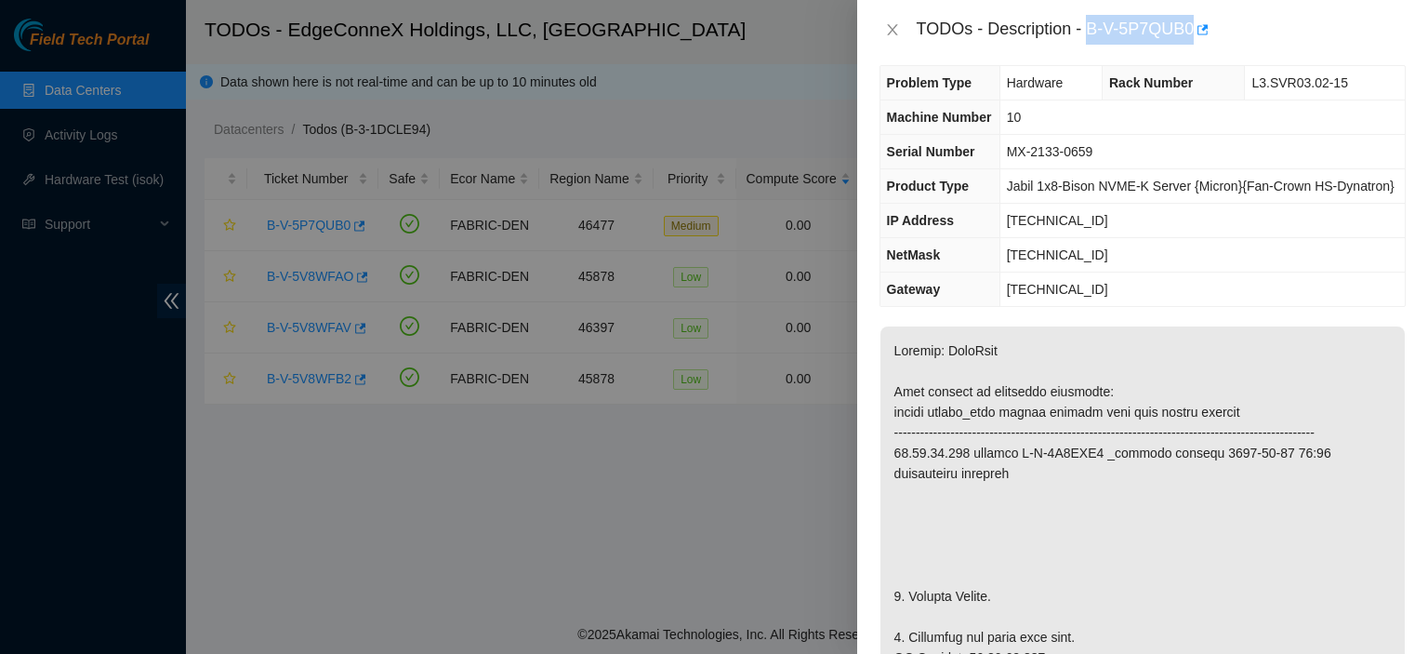
drag, startPoint x: 1191, startPoint y: 26, endPoint x: 1091, endPoint y: 29, distance: 100.5
click at [1091, 29] on div "TODOs - Description - B-V-5P7QUB0" at bounding box center [1161, 30] width 489 height 30
copy div "B-V-5P7QUB0"
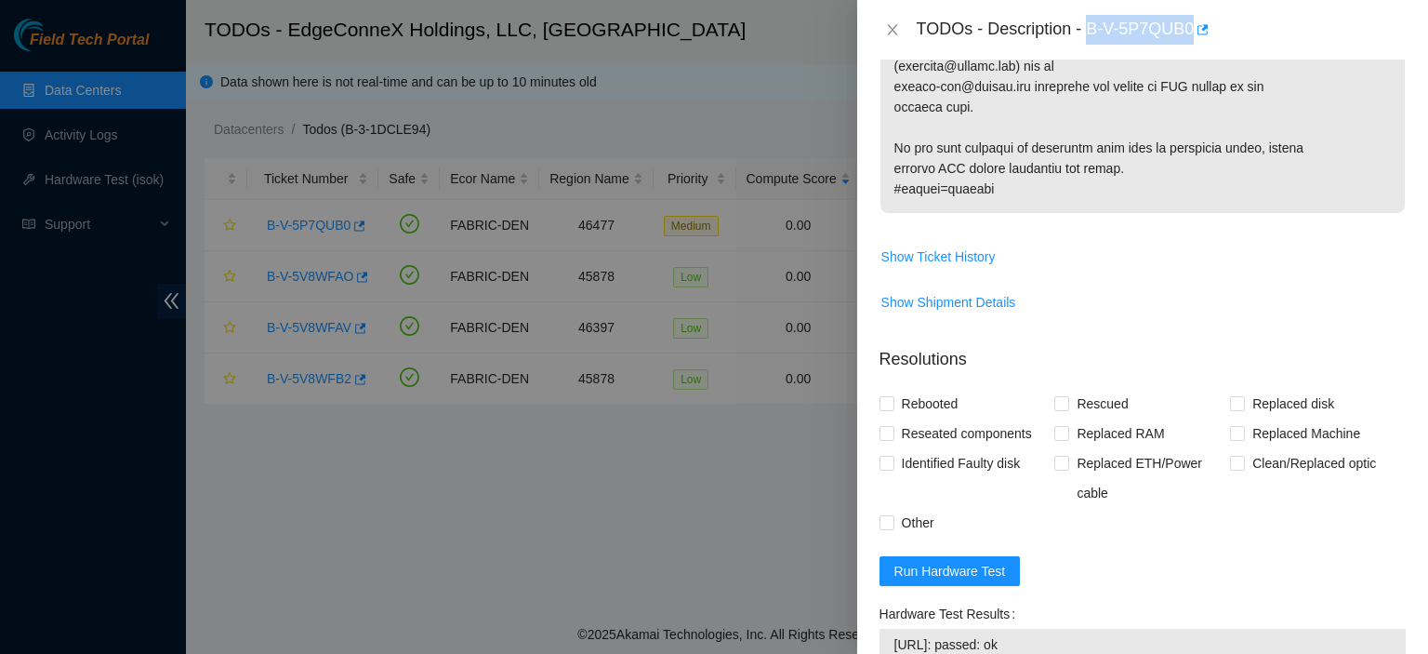
scroll to position [1472, 0]
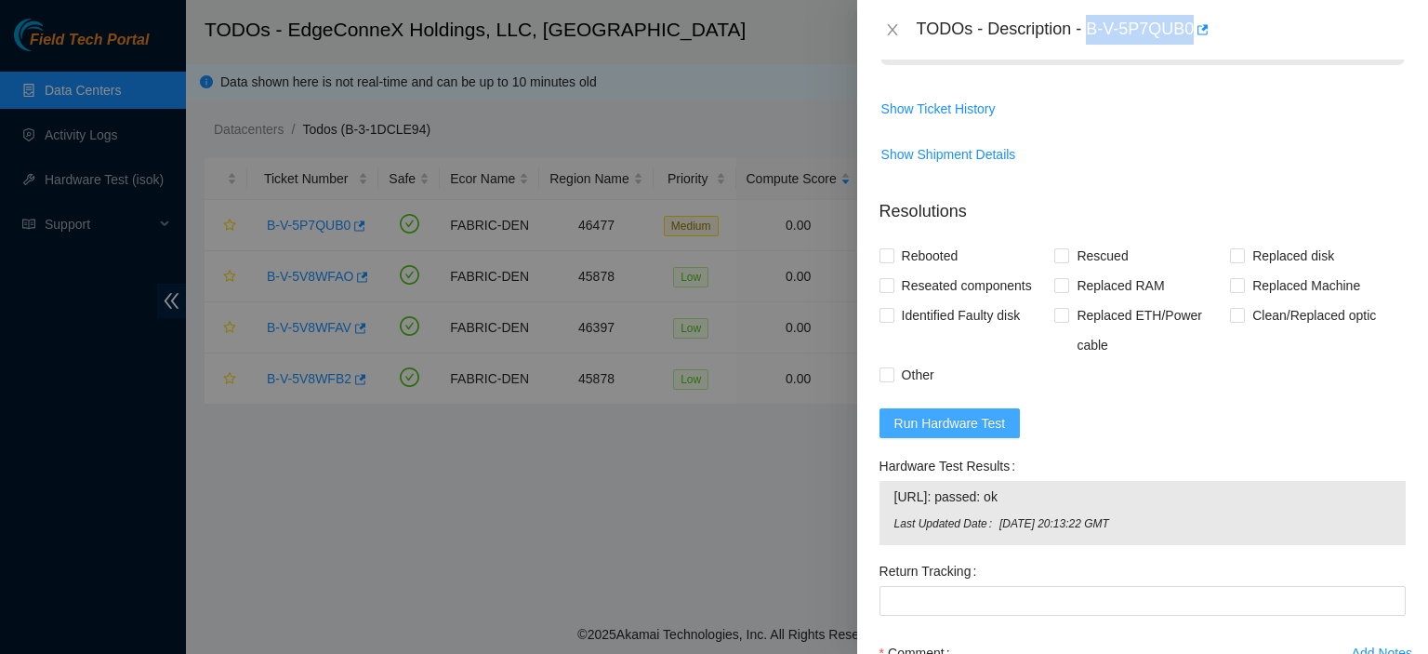
click at [947, 433] on span "Run Hardware Test" at bounding box center [951, 423] width 112 height 20
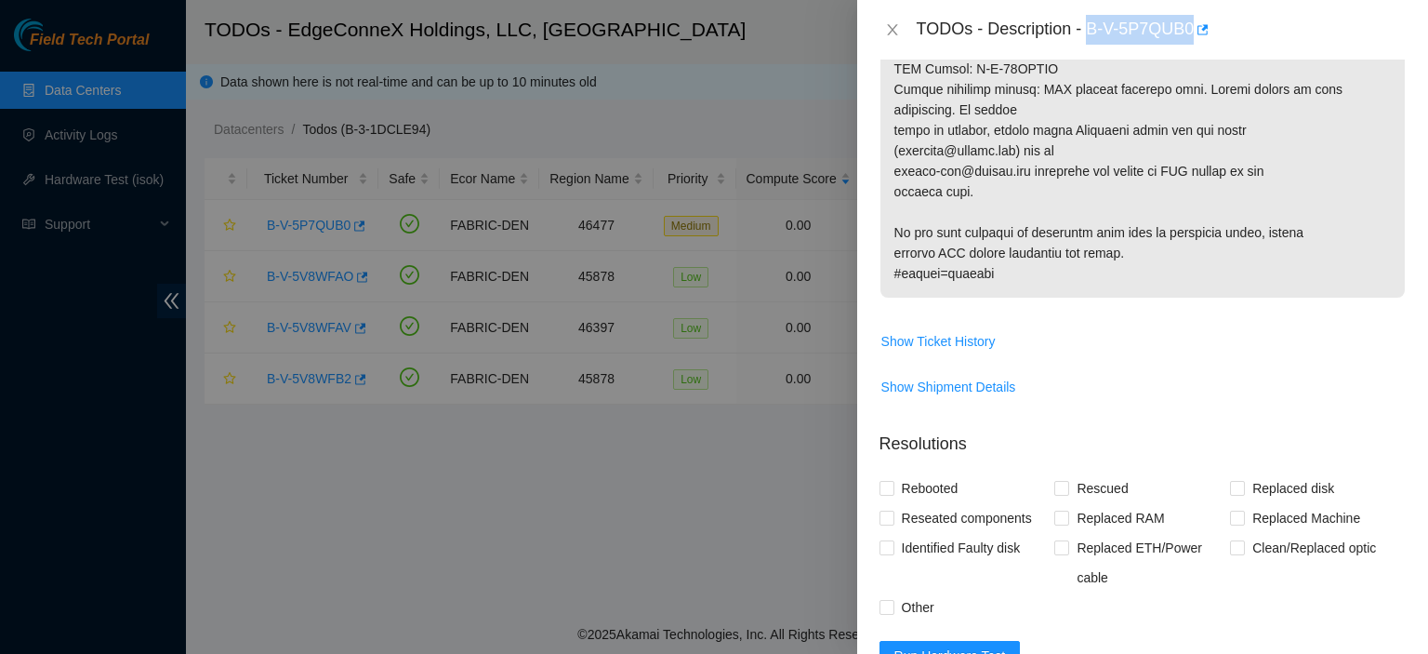
scroll to position [1339, 0]
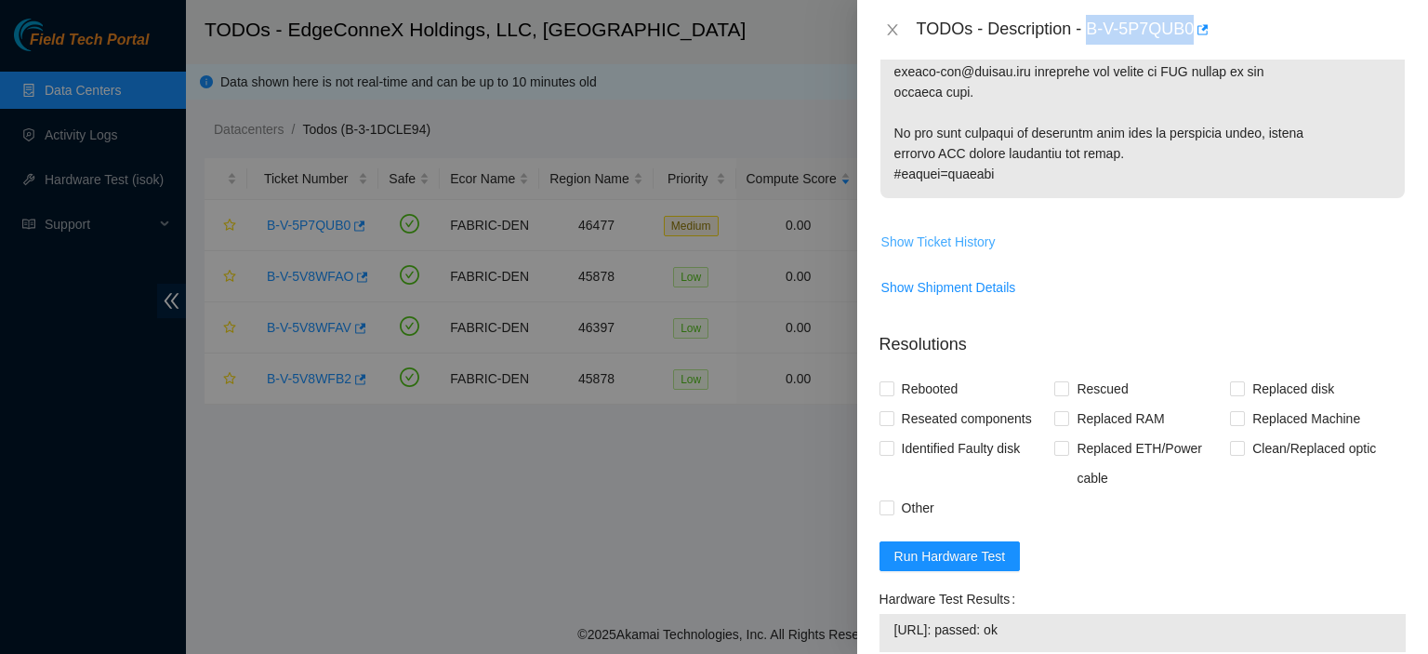
click at [936, 252] on span "Show Ticket History" at bounding box center [939, 242] width 114 height 20
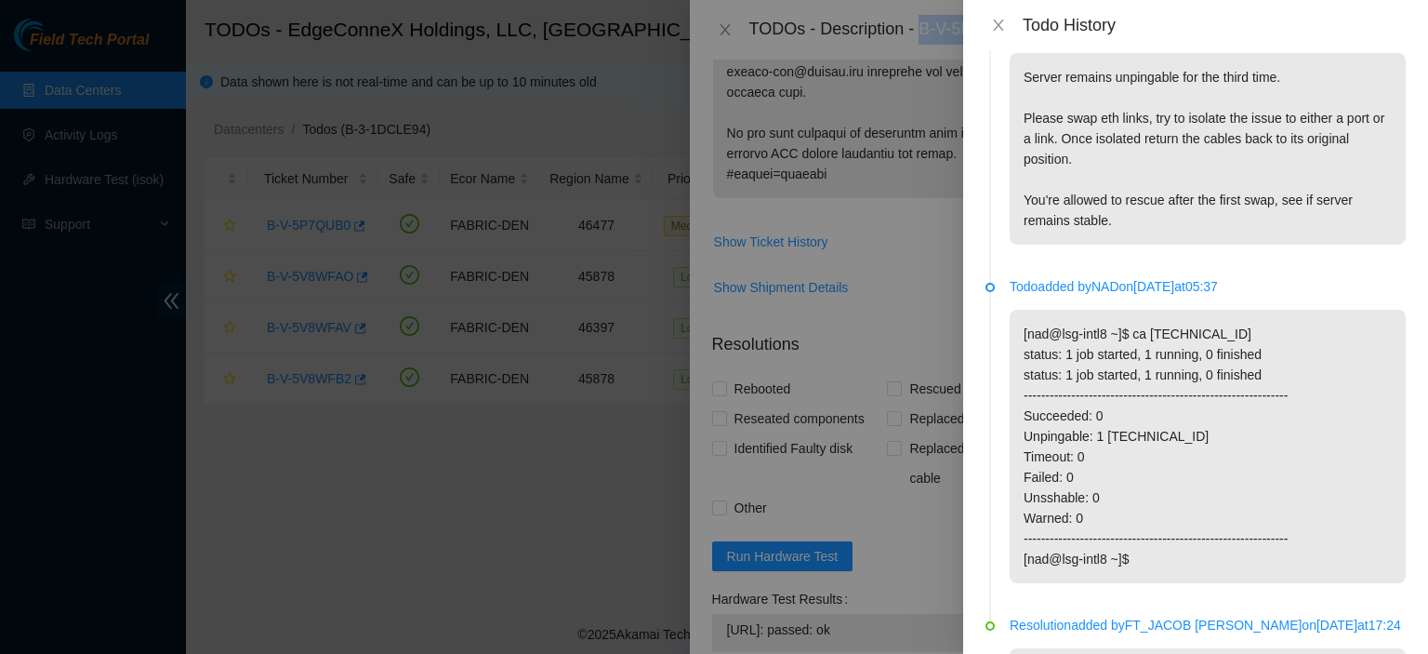
scroll to position [3062, 0]
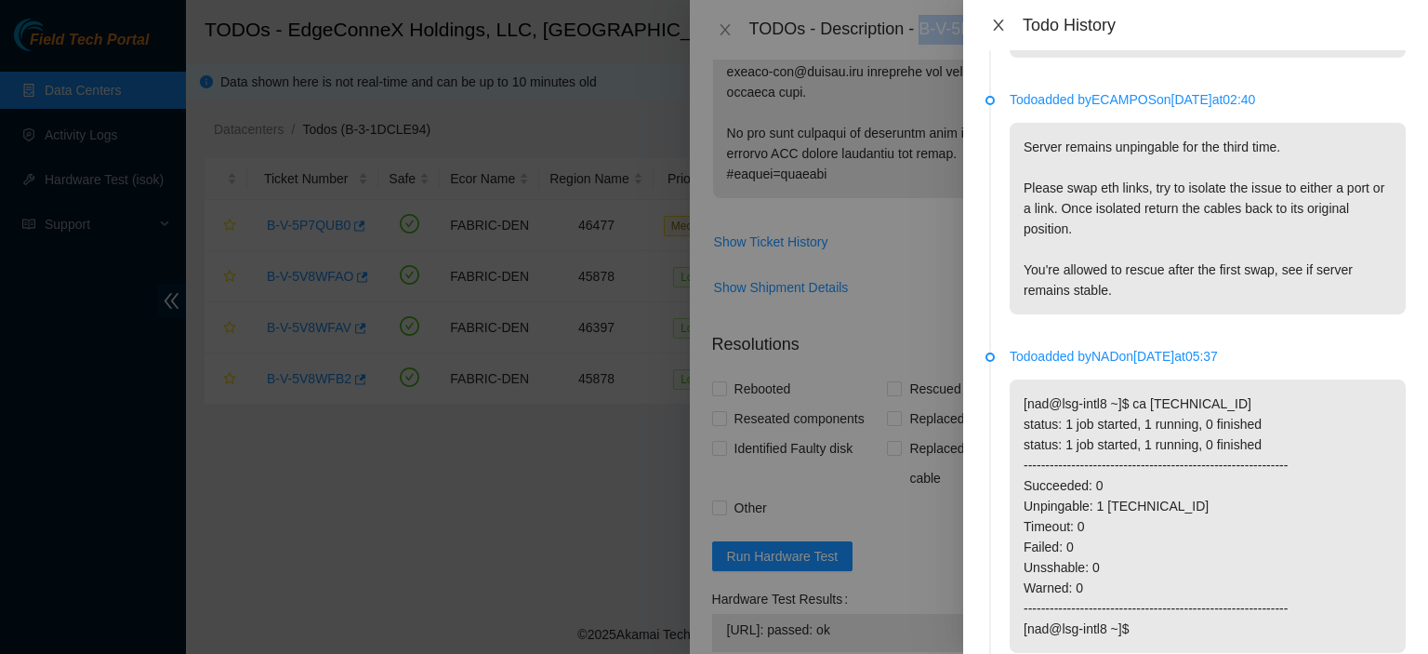
click at [999, 24] on icon "close" at bounding box center [998, 25] width 10 height 11
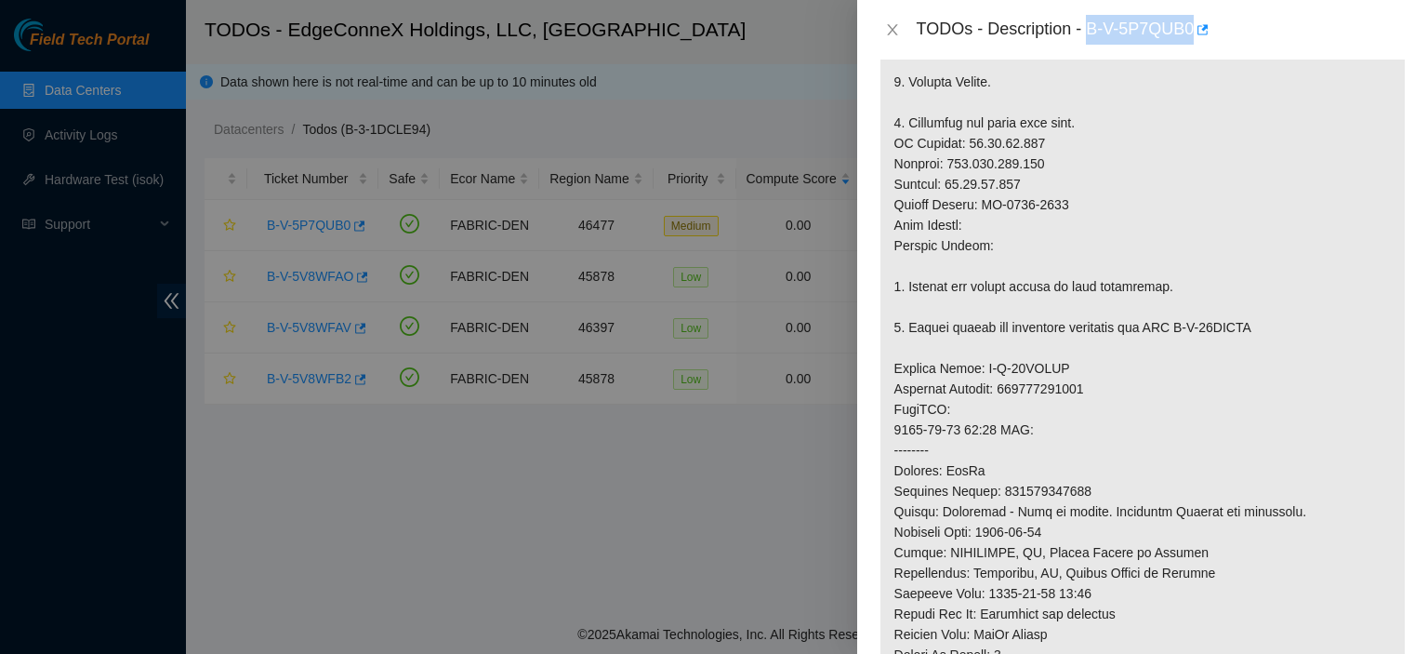
scroll to position [480, 0]
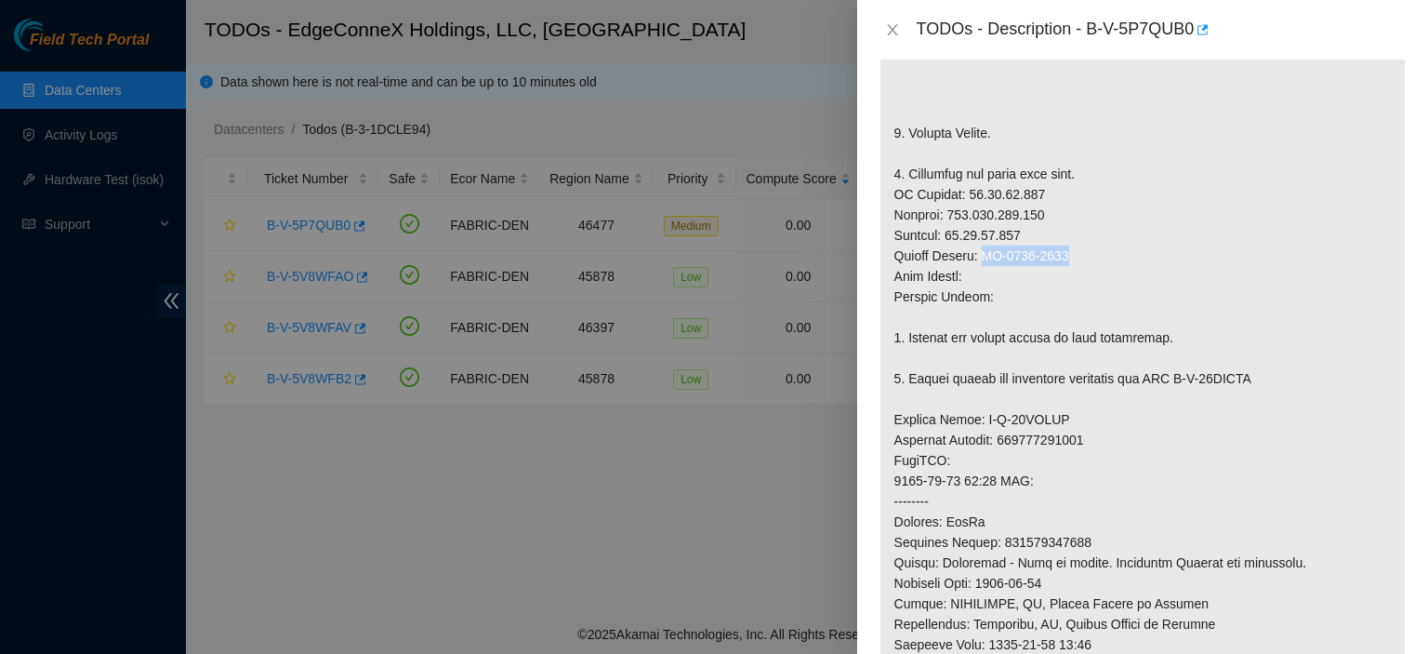
drag, startPoint x: 1055, startPoint y: 275, endPoint x: 988, endPoint y: 277, distance: 67.9
click at [988, 277] on p at bounding box center [1143, 460] width 524 height 1194
copy p "MX-2133-0659"
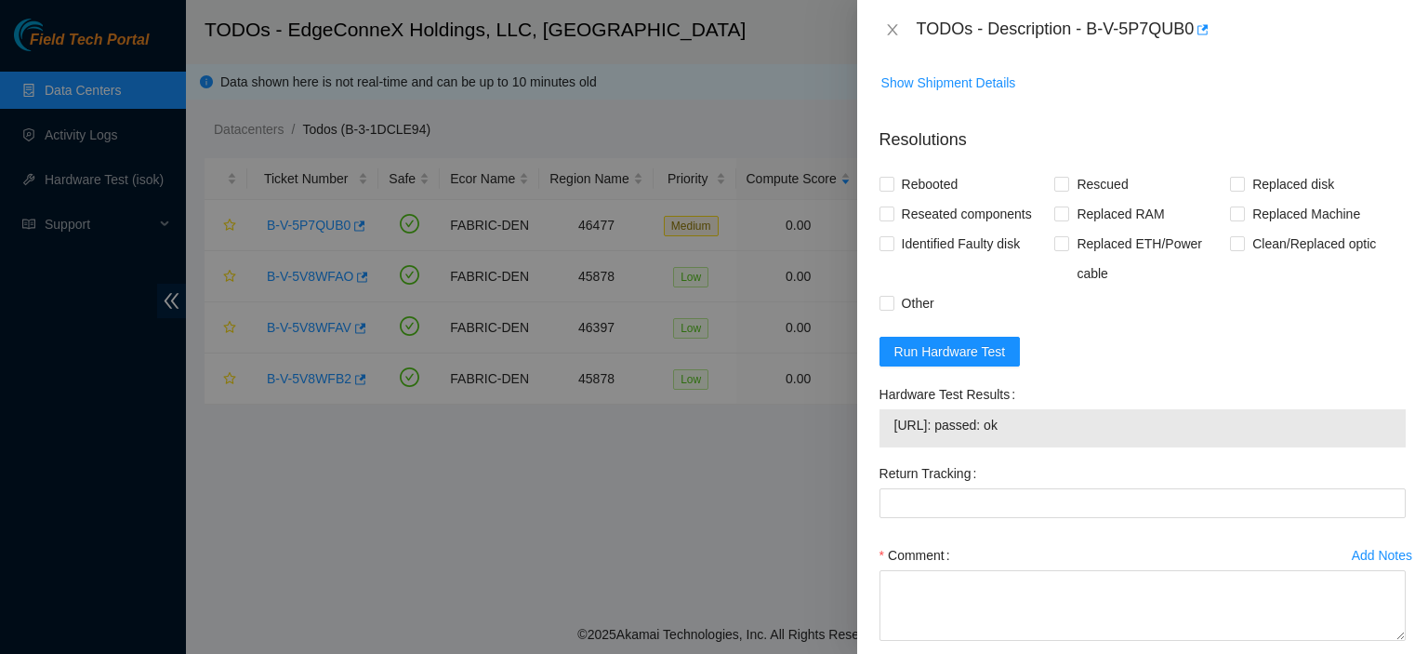
scroll to position [1657, 0]
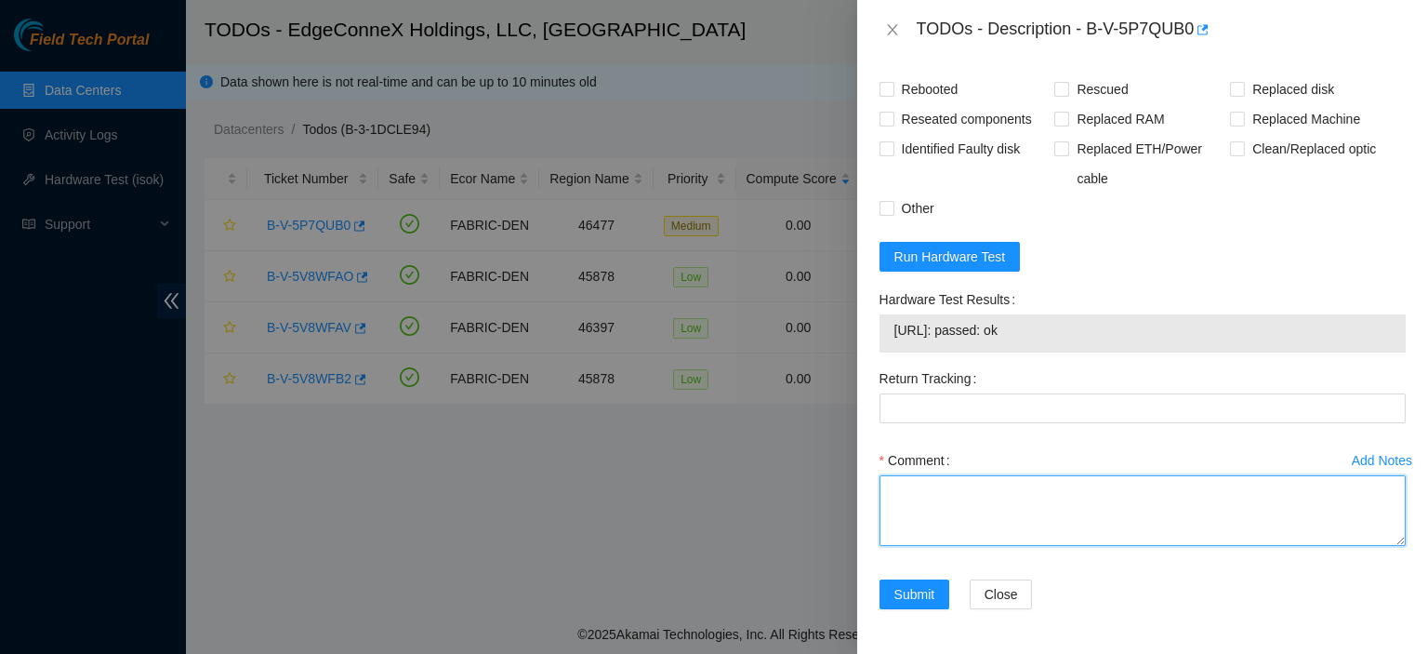
click at [1002, 507] on textarea "Comment" at bounding box center [1143, 510] width 526 height 71
type textarea "C"
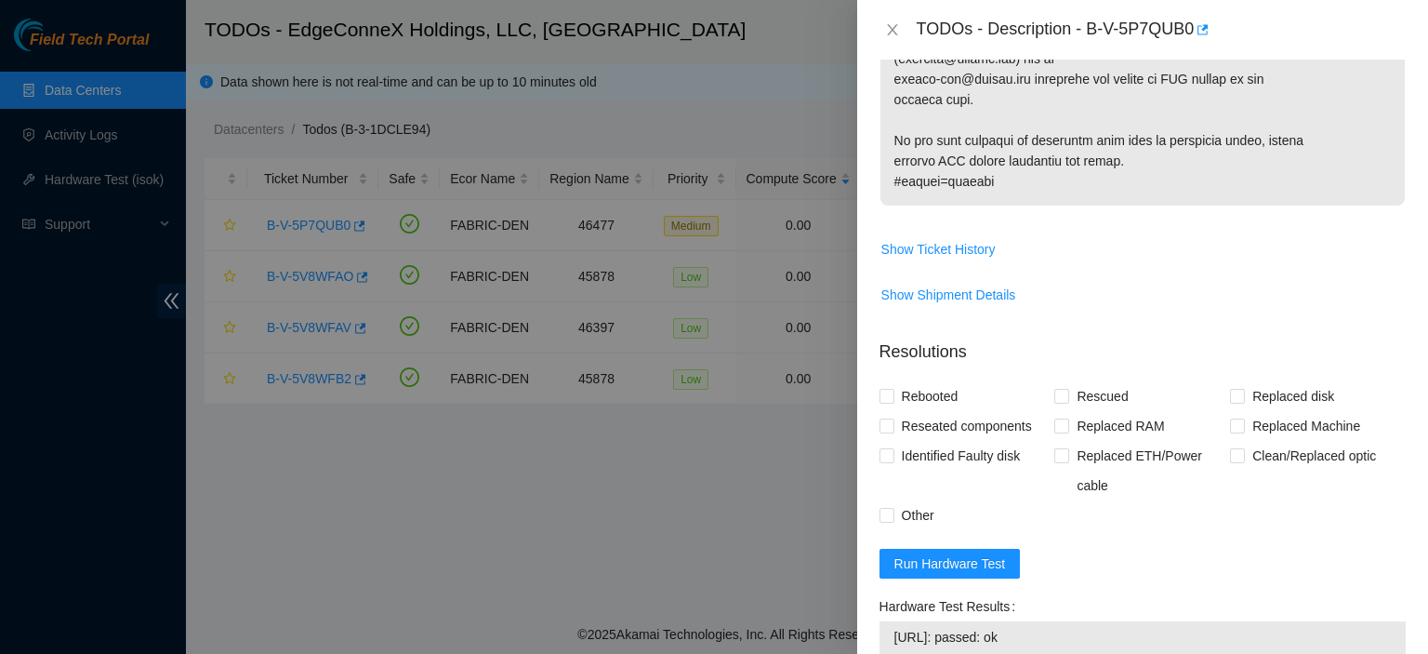
scroll to position [1348, 0]
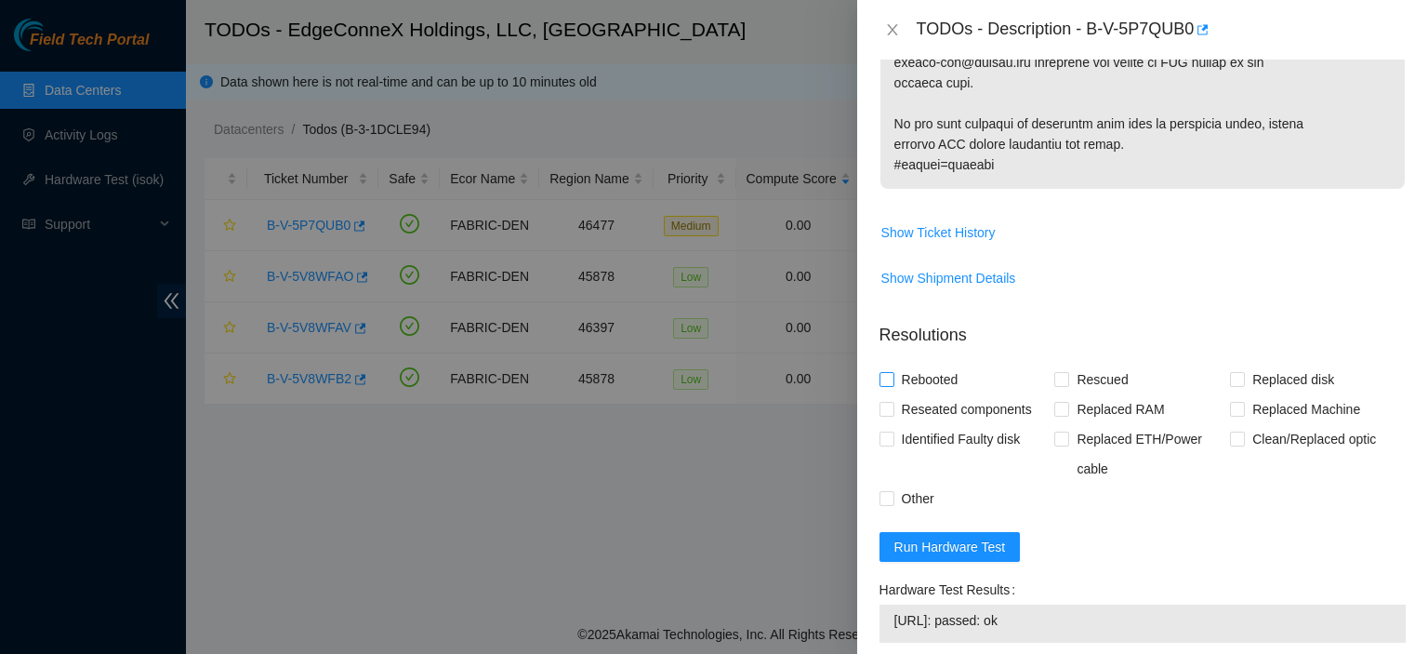
click at [887, 385] on input "Rebooted" at bounding box center [886, 378] width 13 height 13
checkbox input "true"
click at [1069, 394] on span "Rescued" at bounding box center [1102, 380] width 66 height 30
click at [1065, 385] on input "Rescued" at bounding box center [1060, 378] width 13 height 13
checkbox input "true"
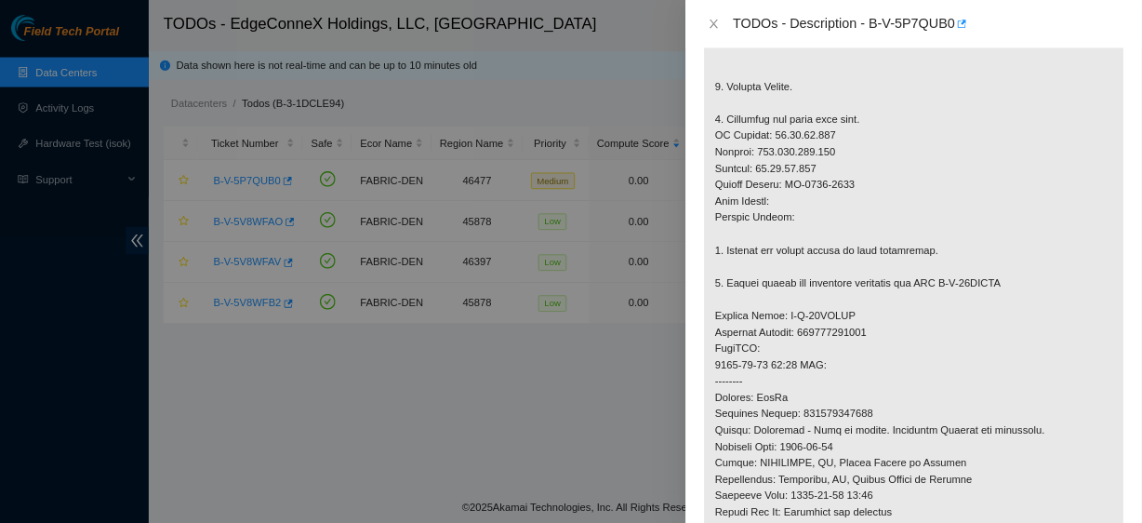
scroll to position [426, 0]
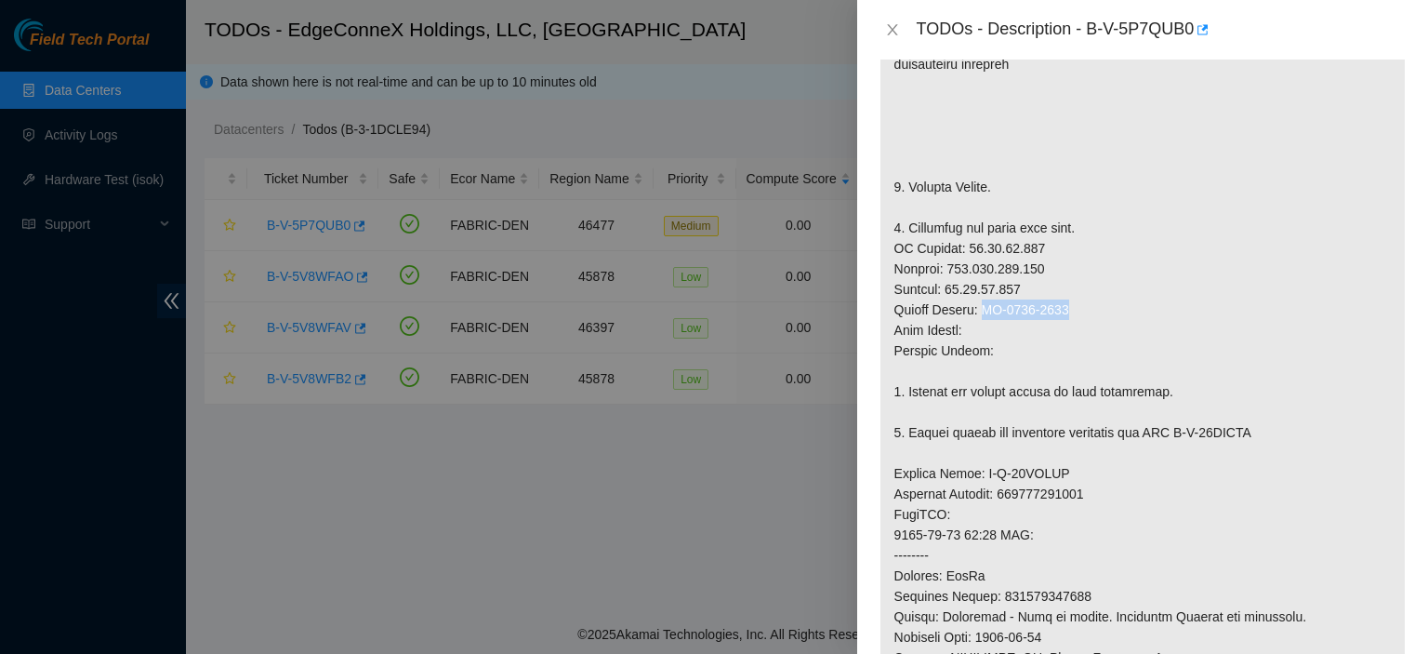
drag, startPoint x: 1056, startPoint y: 326, endPoint x: 986, endPoint y: 323, distance: 70.8
click at [986, 323] on p at bounding box center [1143, 514] width 524 height 1194
copy p "MX-2133-0659"
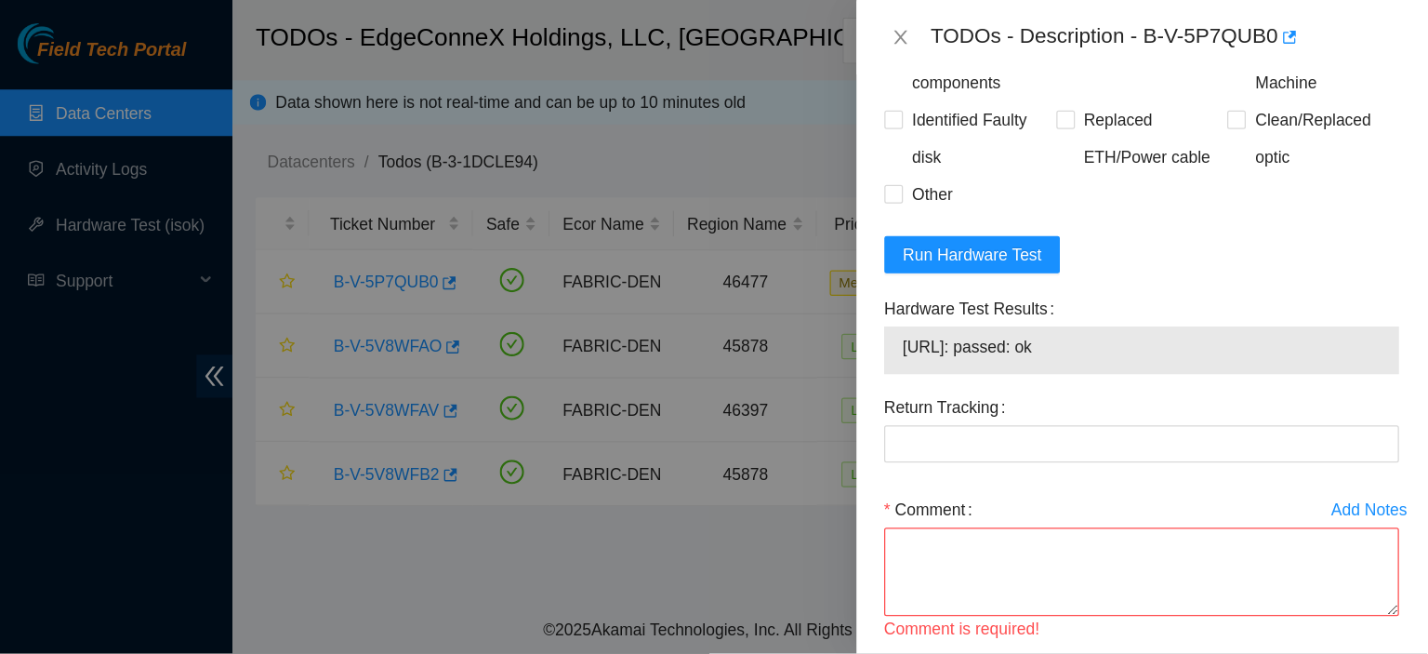
scroll to position [1942, 0]
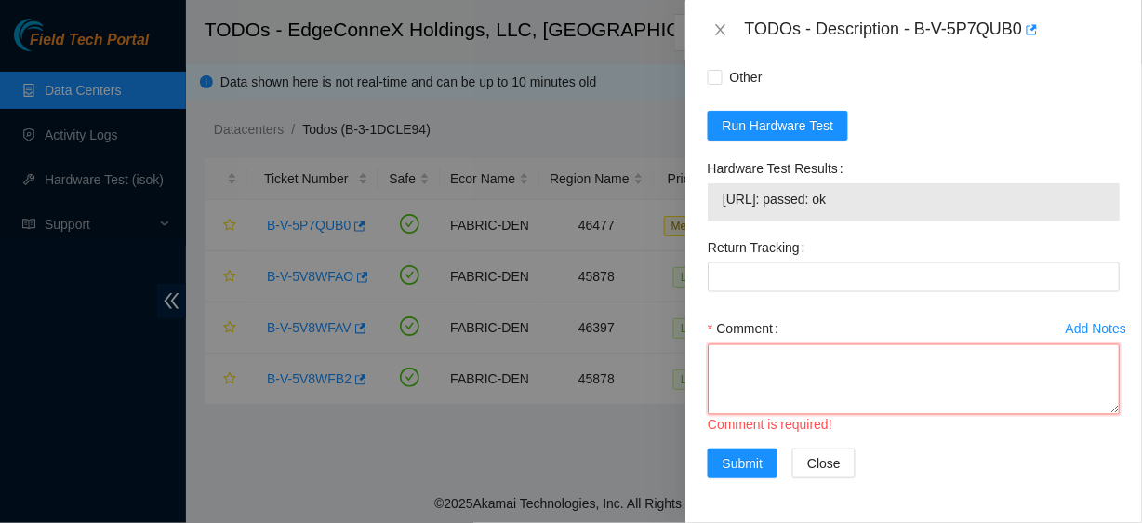
click at [792, 368] on textarea "Comment" at bounding box center [914, 379] width 412 height 71
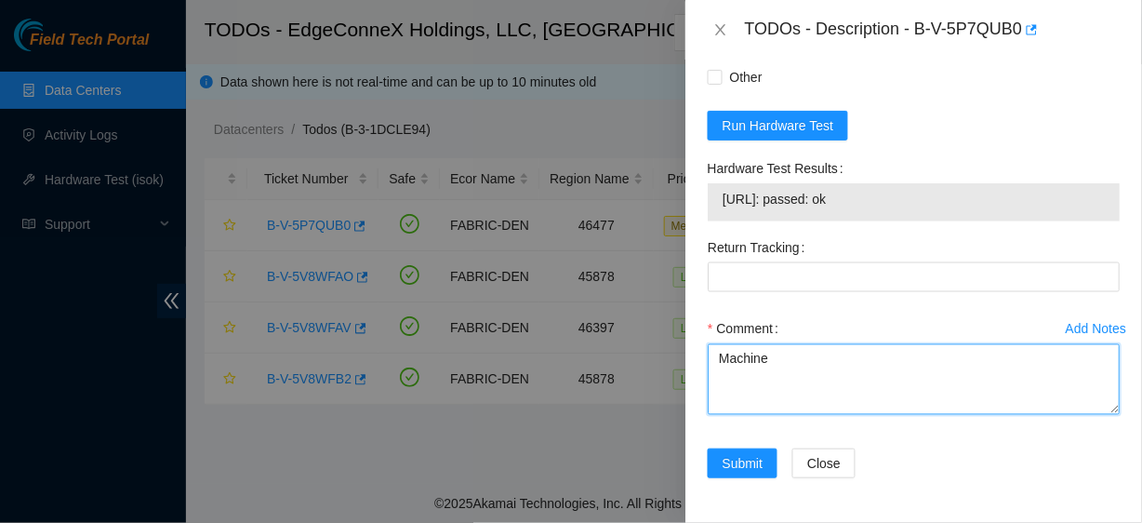
paste textarea "MX-2133-0659"
type textarea "Machine MX-2133-0659 already installed. Rescued. Rebooted."
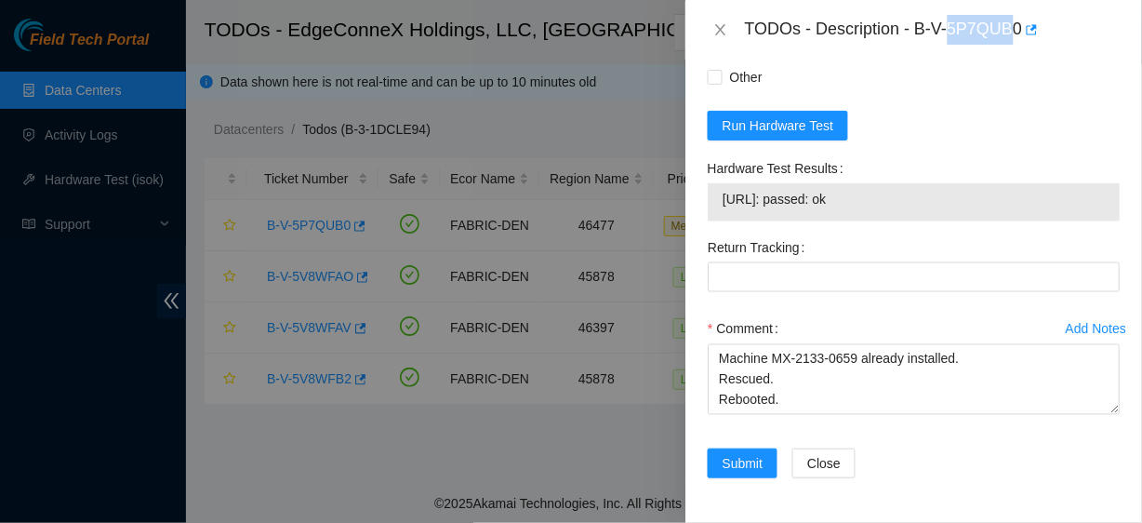
drag, startPoint x: 1017, startPoint y: 32, endPoint x: 955, endPoint y: 26, distance: 62.6
click at [955, 26] on div "TODOs - Description - B-V-5P7QUB0" at bounding box center [932, 30] width 375 height 30
drag, startPoint x: 916, startPoint y: 29, endPoint x: 1021, endPoint y: 38, distance: 105.5
click at [1021, 38] on div "TODOs - Description - B-V-5P7QUB0" at bounding box center [932, 30] width 375 height 30
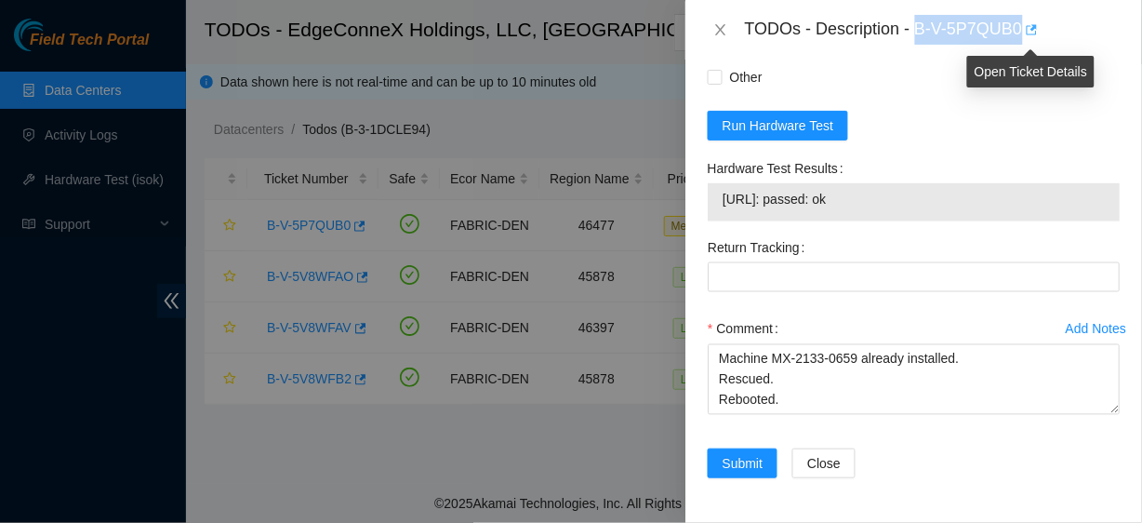
copy div "B-V-5P7QUB0"
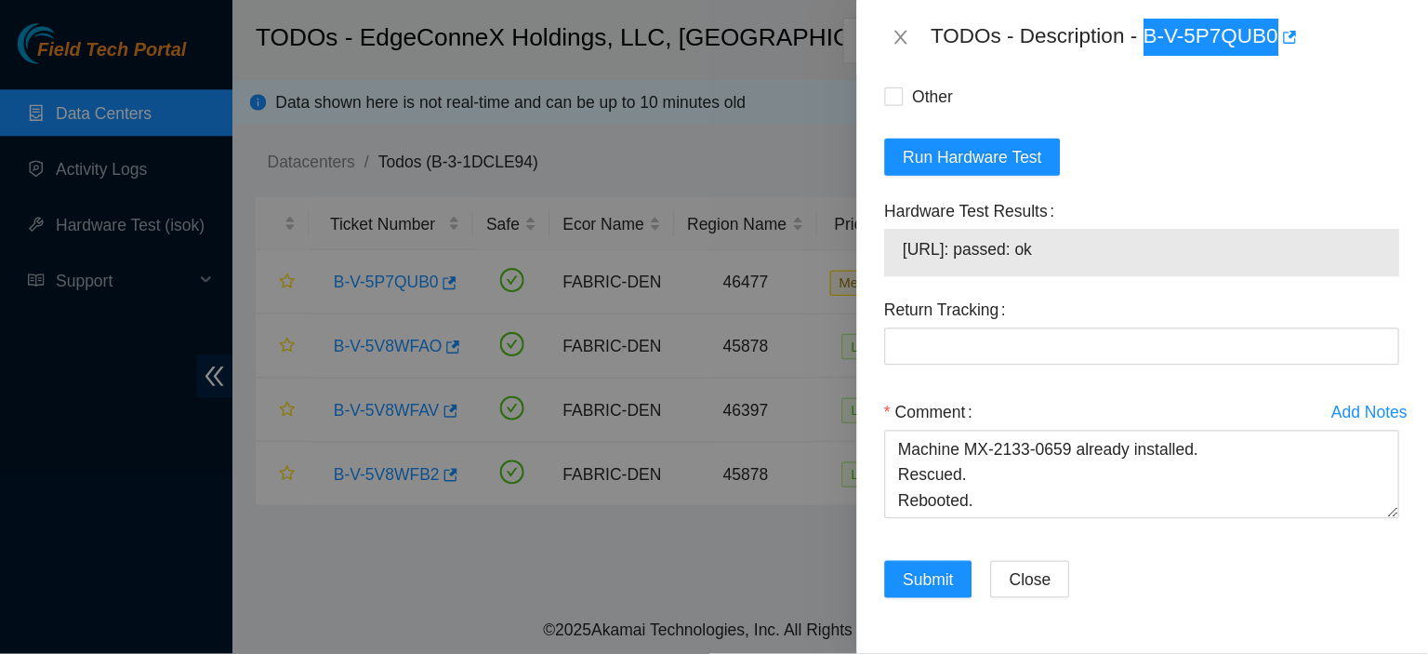
scroll to position [1657, 0]
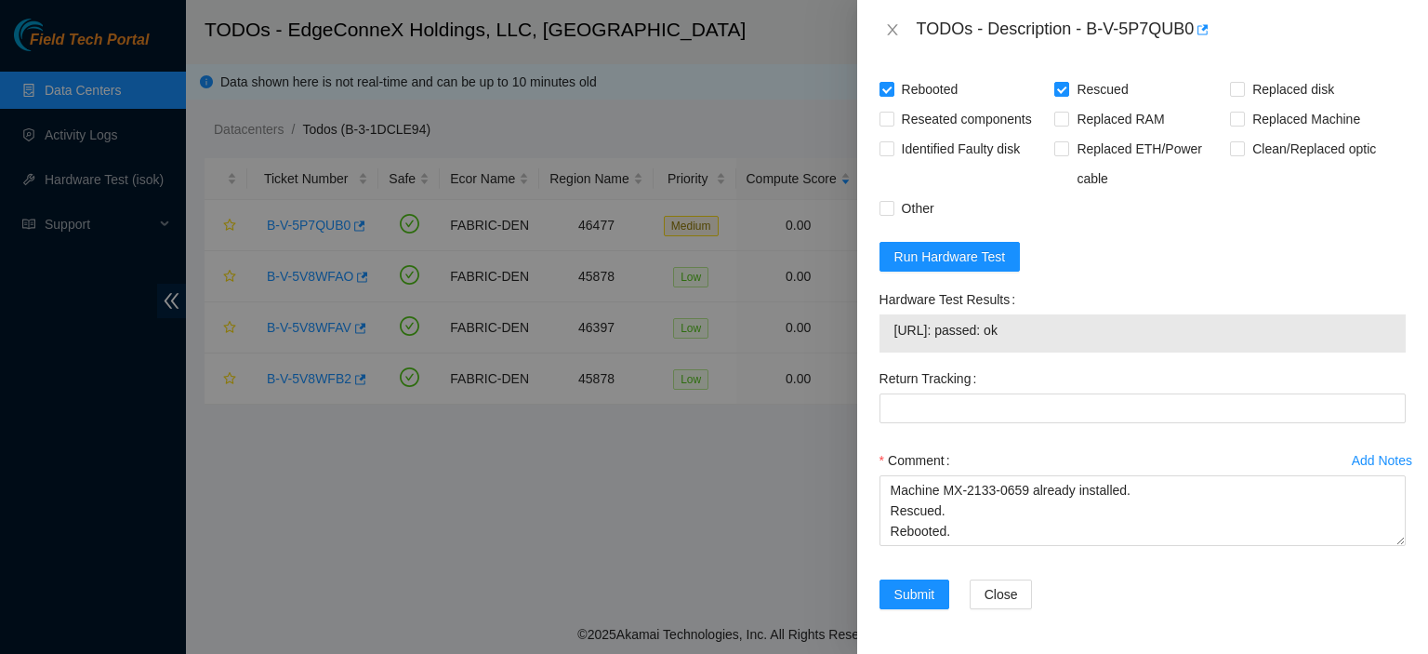
click at [488, 525] on div at bounding box center [714, 327] width 1428 height 654
click at [924, 590] on span "Submit" at bounding box center [915, 594] width 41 height 20
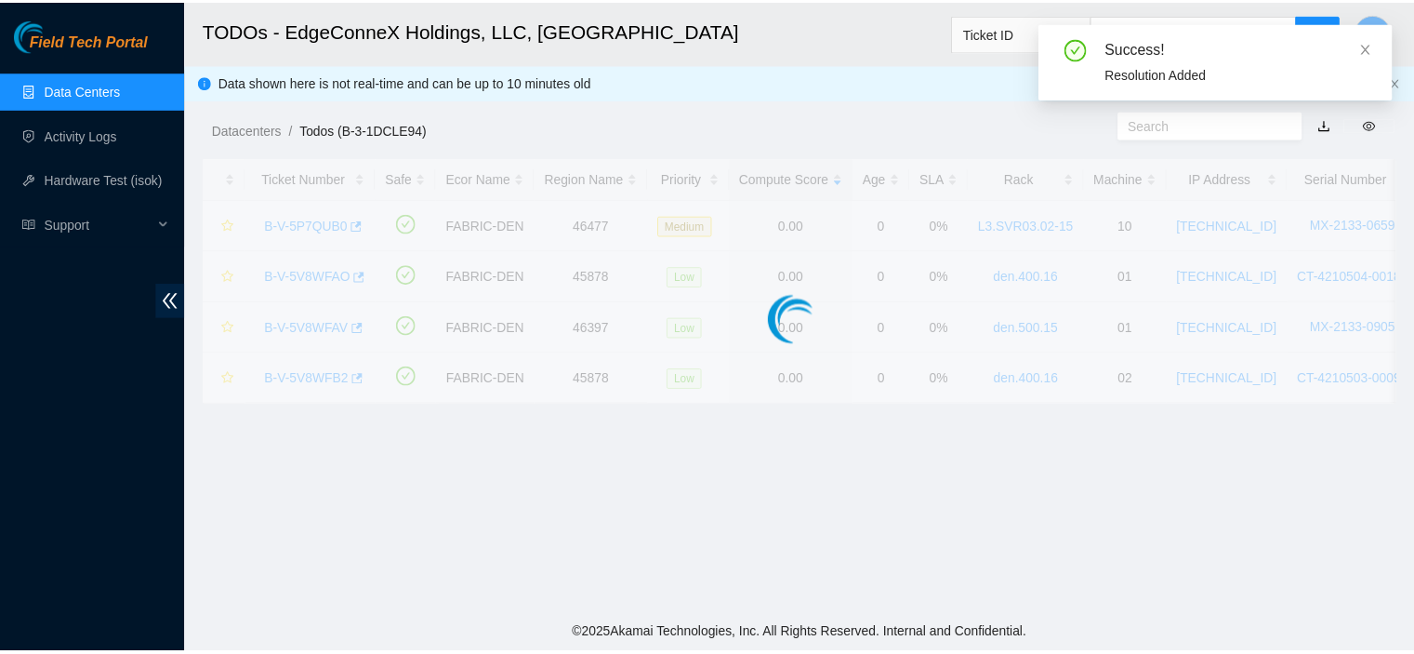
scroll to position [503, 0]
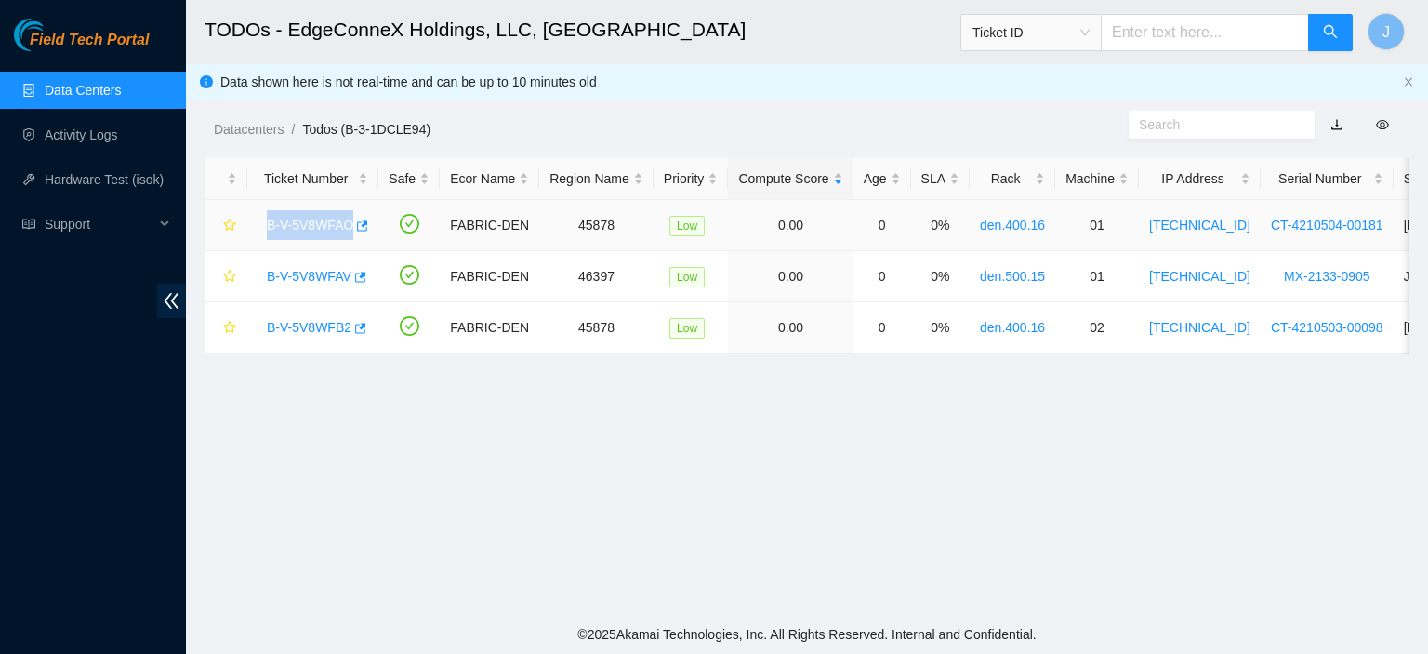
drag, startPoint x: 251, startPoint y: 226, endPoint x: 347, endPoint y: 233, distance: 96.1
click at [347, 233] on td "B-V-5V8WFAO" at bounding box center [312, 225] width 131 height 51
copy link "B-V-5V8WFAO"
drag, startPoint x: 258, startPoint y: 272, endPoint x: 344, endPoint y: 284, distance: 87.2
click at [344, 284] on div "B-V-5V8WFAV" at bounding box center [313, 276] width 111 height 30
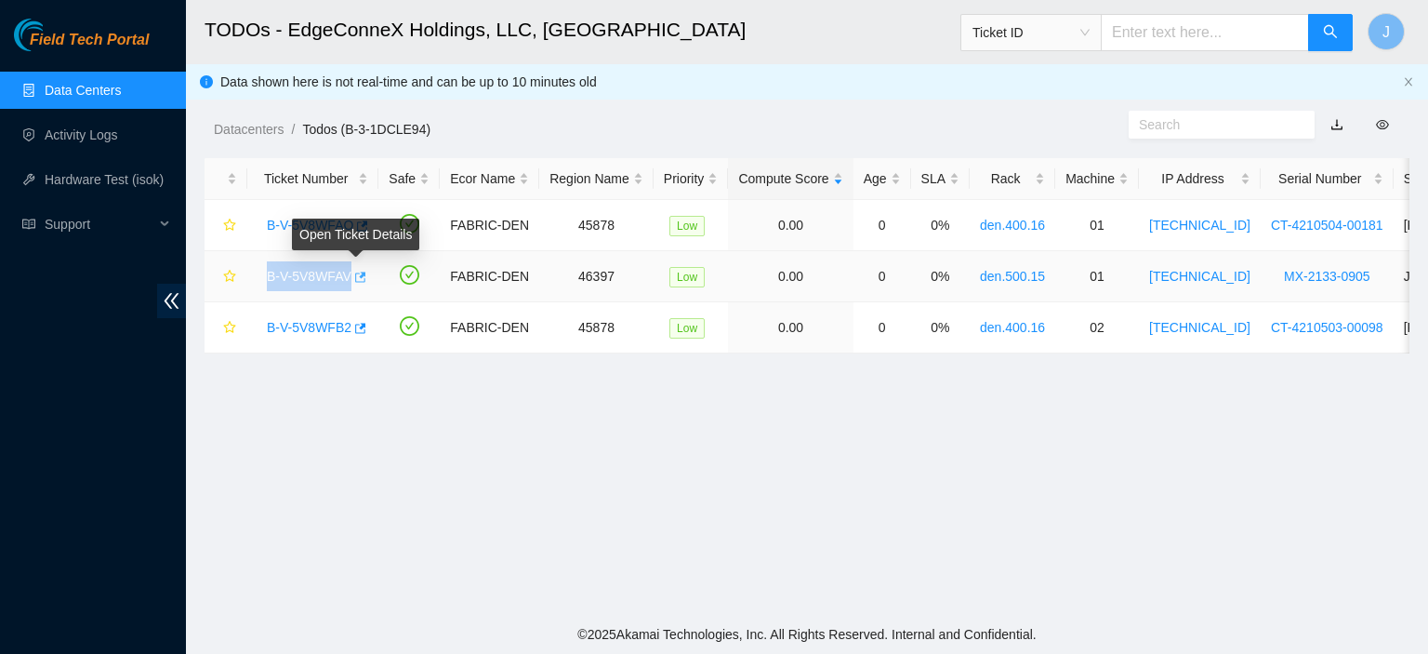
copy link "B-V-5V8WFAV"
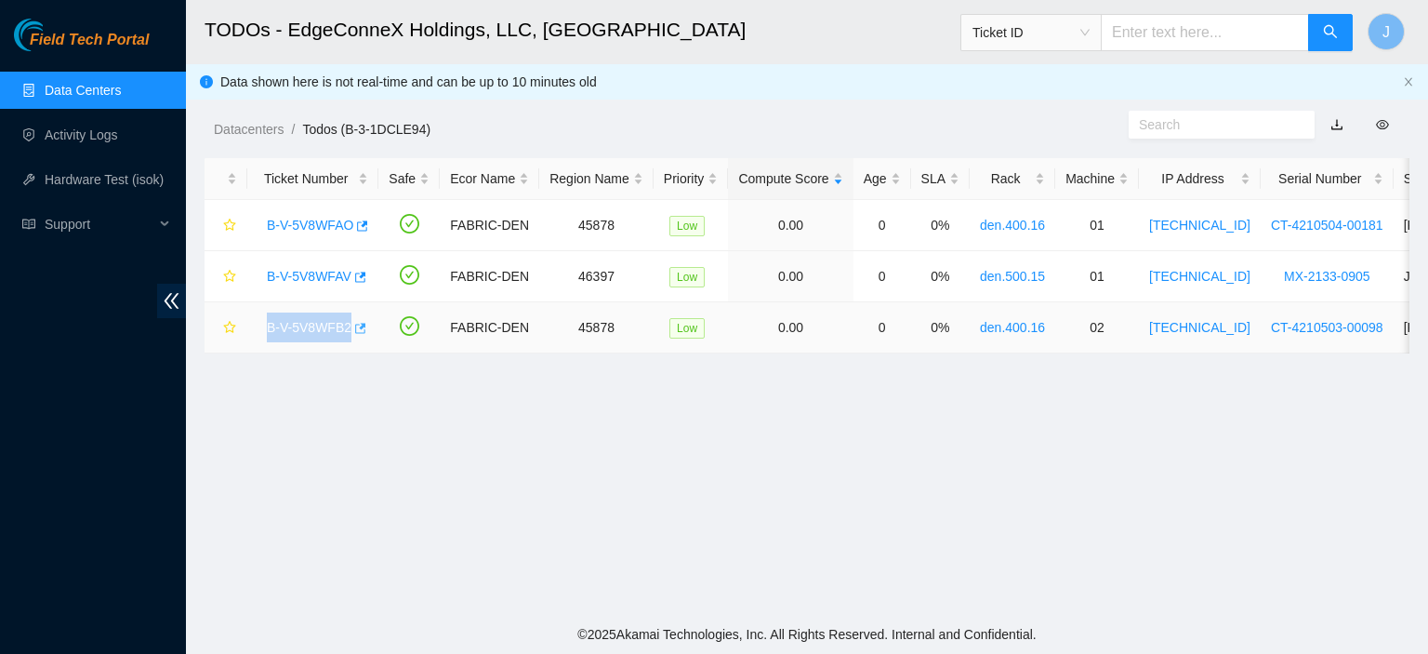
drag, startPoint x: 258, startPoint y: 320, endPoint x: 347, endPoint y: 326, distance: 89.5
click at [347, 326] on div "B-V-5V8WFB2" at bounding box center [313, 327] width 111 height 30
copy link "B-V-5V8WFB2"
click at [82, 133] on link "Activity Logs" at bounding box center [81, 134] width 73 height 15
